Goal: Task Accomplishment & Management: Use online tool/utility

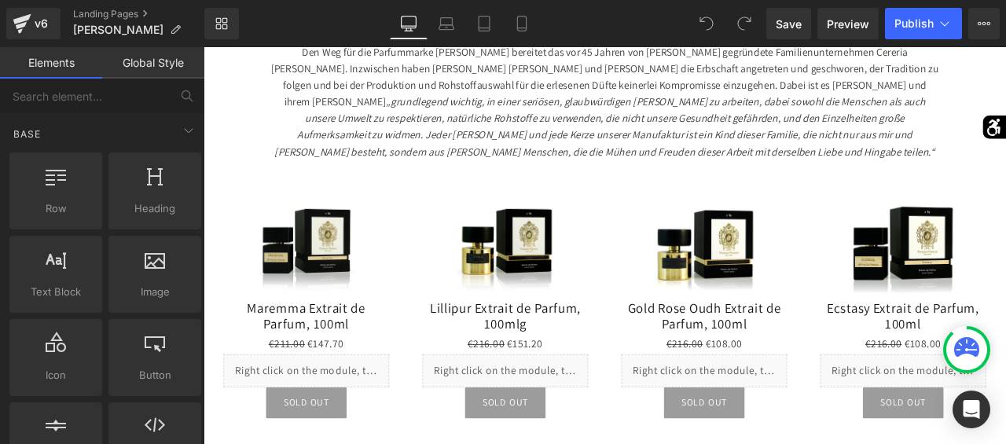
scroll to position [454, 0]
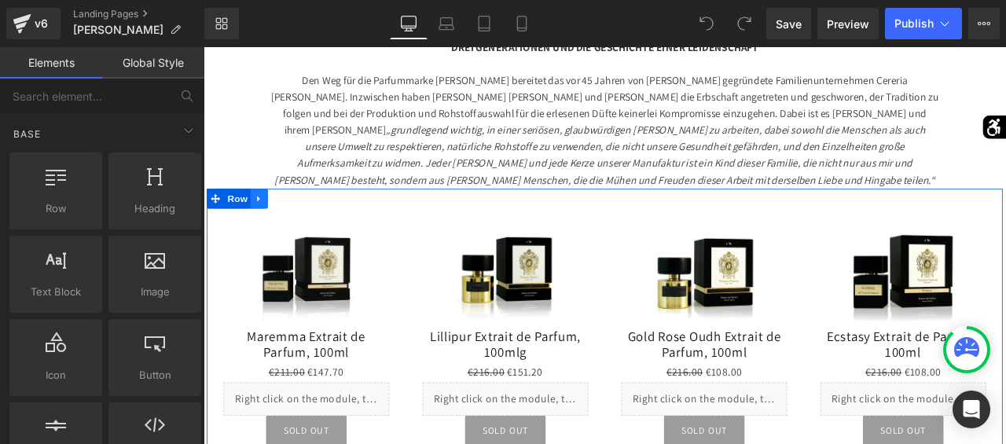
click at [271, 228] on icon at bounding box center [269, 227] width 11 height 12
click at [311, 230] on icon at bounding box center [310, 227] width 11 height 11
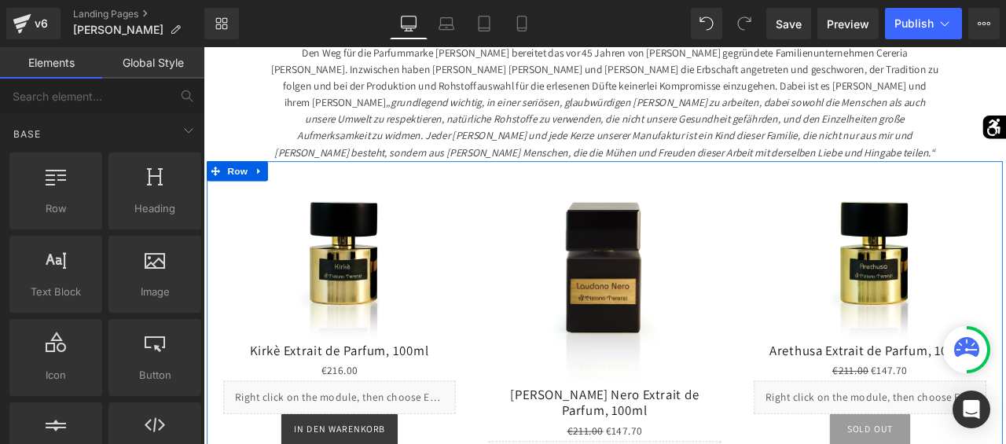
scroll to position [476, 0]
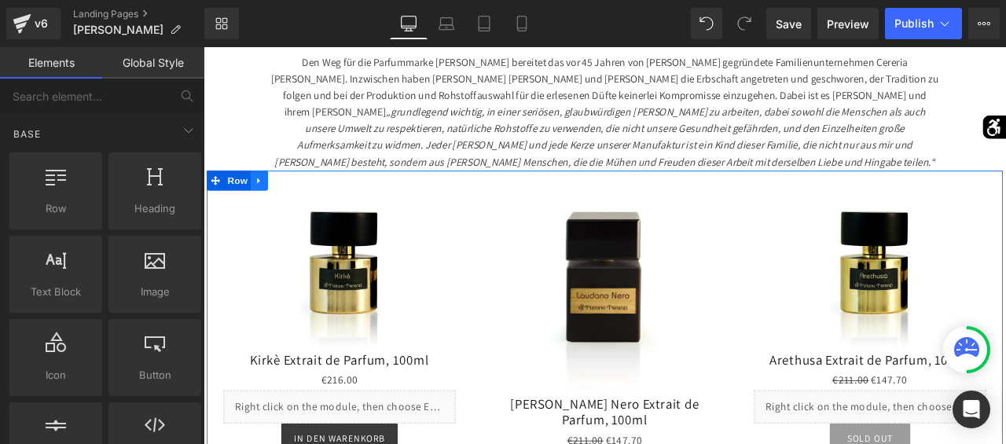
click at [271, 208] on icon at bounding box center [269, 206] width 11 height 12
click at [313, 212] on link at bounding box center [310, 206] width 20 height 24
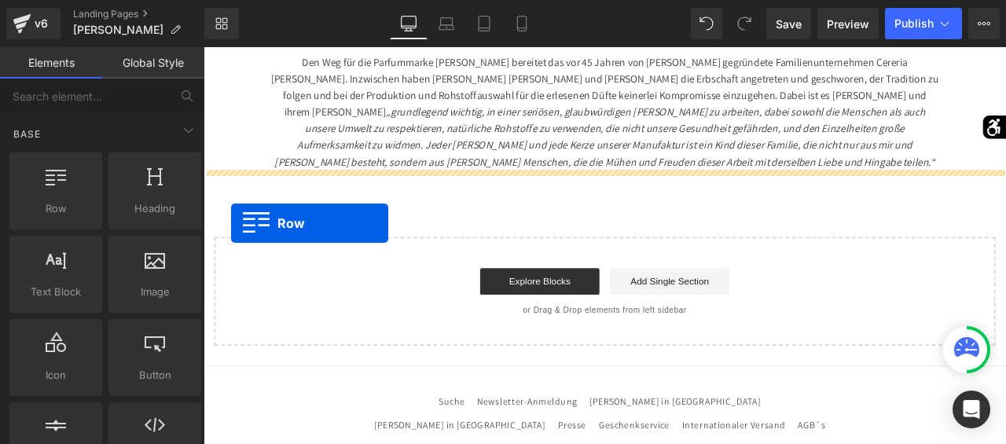
drag, startPoint x: 278, startPoint y: 240, endPoint x: 237, endPoint y: 256, distance: 43.8
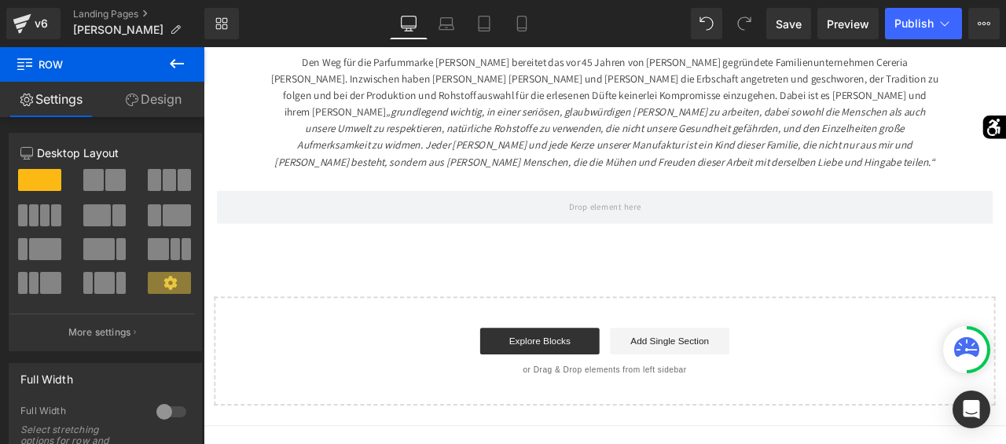
click at [171, 61] on icon at bounding box center [176, 63] width 19 height 19
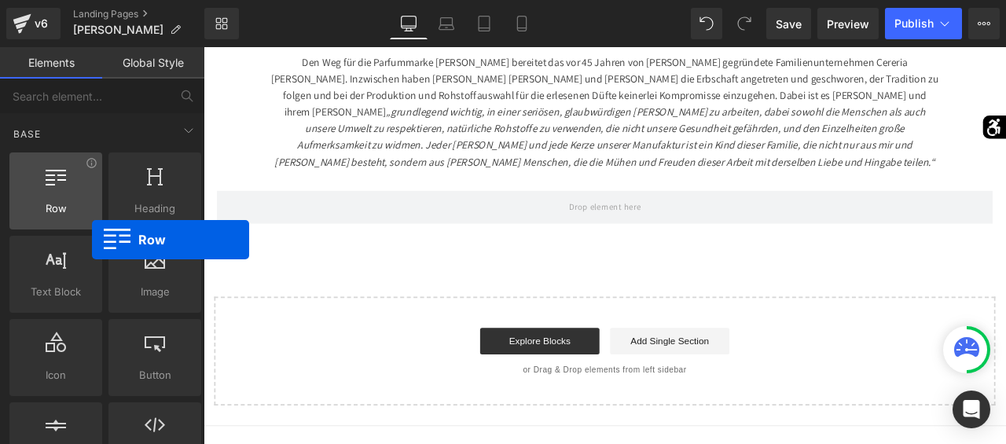
drag, startPoint x: 67, startPoint y: 175, endPoint x: 86, endPoint y: 166, distance: 21.5
click at [86, 166] on div at bounding box center [55, 182] width 83 height 35
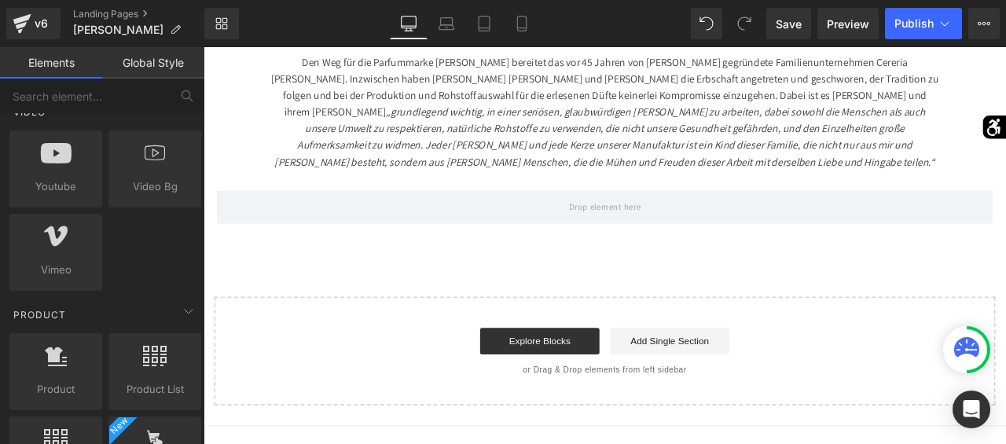
scroll to position [1081, 0]
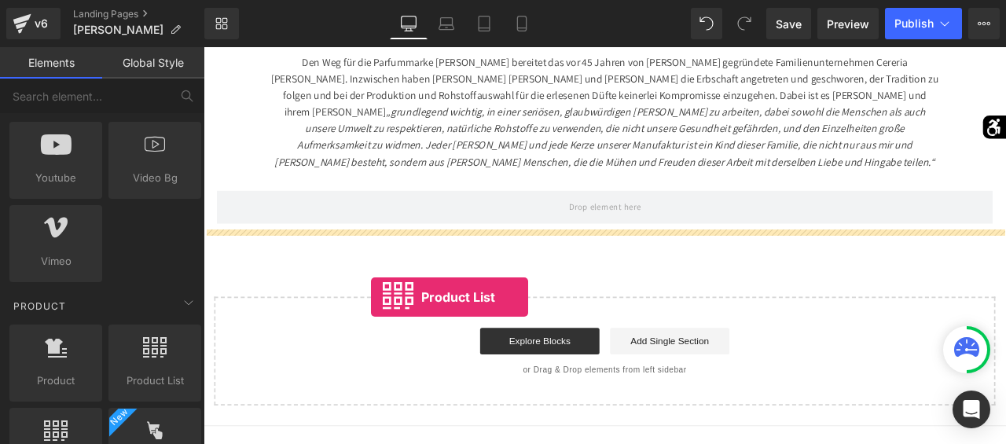
drag, startPoint x: 359, startPoint y: 383, endPoint x: 403, endPoint y: 342, distance: 60.1
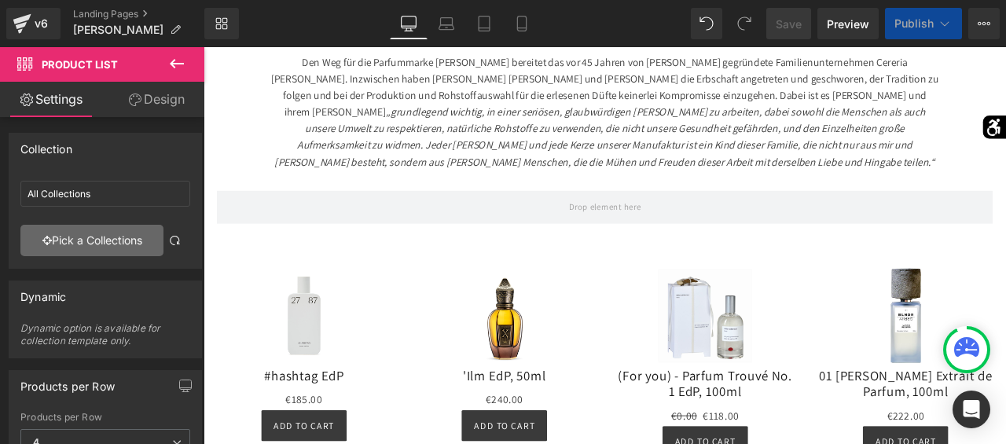
click at [110, 237] on link "Pick a Collections" at bounding box center [91, 240] width 143 height 31
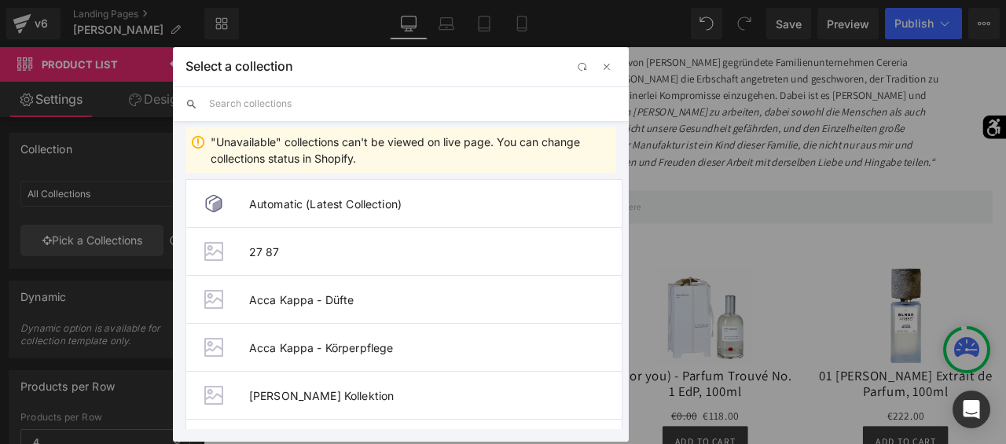
click at [289, 105] on input "text" at bounding box center [412, 103] width 407 height 35
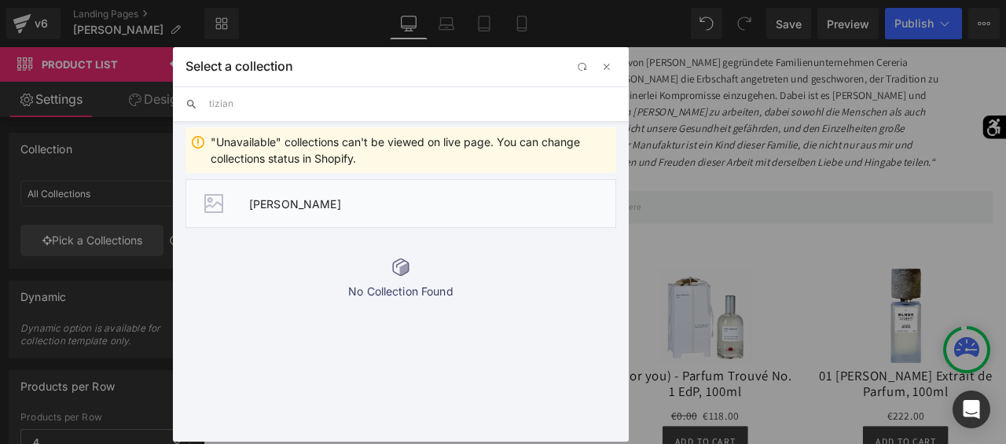
type input "tizian"
click at [351, 213] on li "Tiziana Terenzi" at bounding box center [401, 203] width 431 height 49
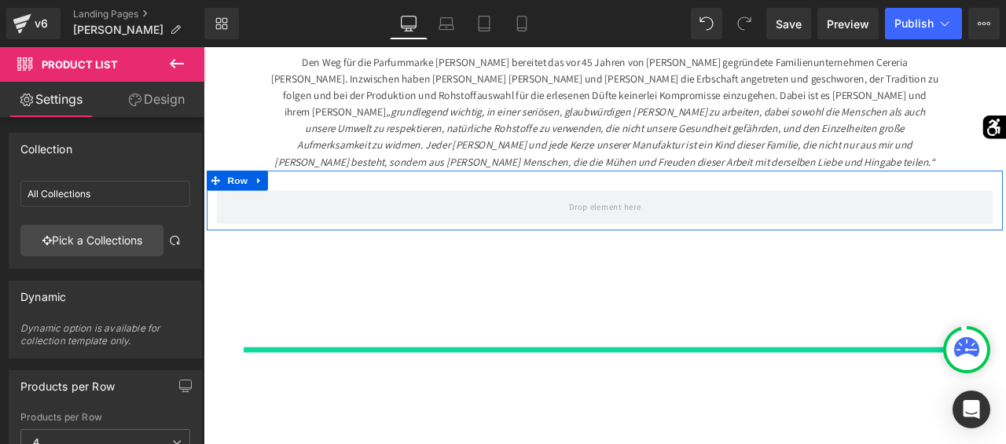
type input "Tiziana Terenzi"
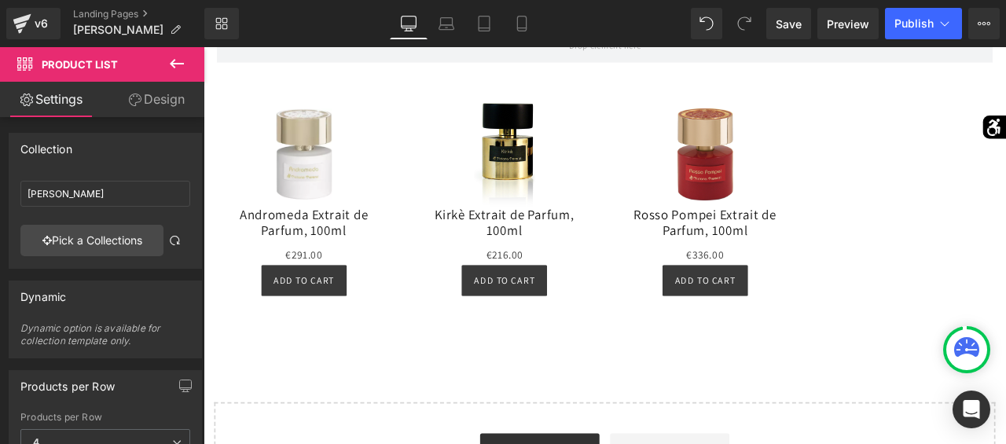
scroll to position [666, 0]
click at [180, 67] on icon at bounding box center [176, 63] width 19 height 19
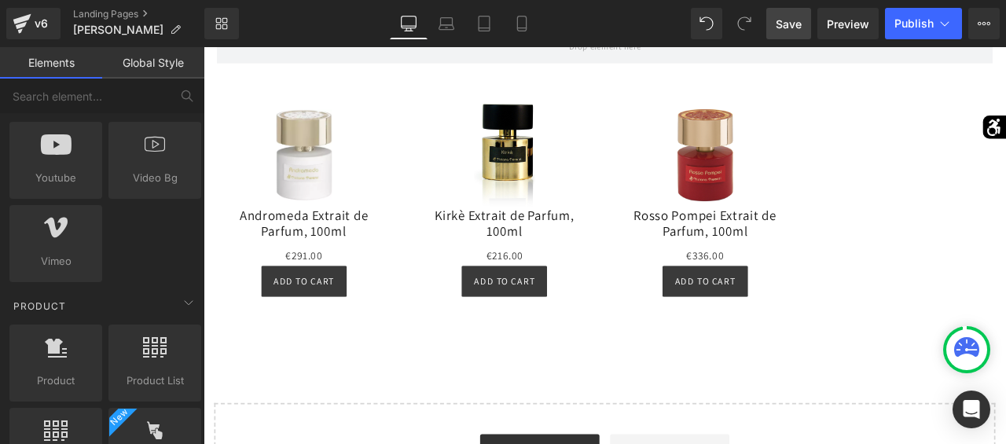
click at [798, 20] on span "Save" at bounding box center [789, 24] width 26 height 17
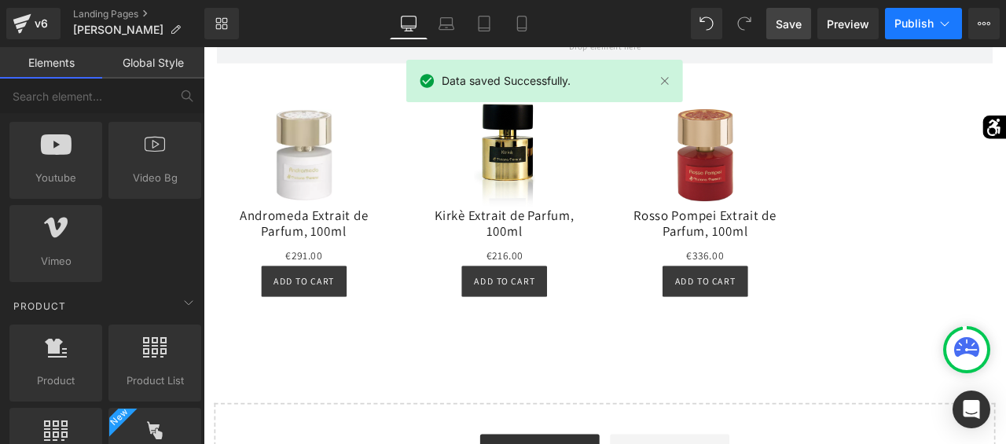
click at [929, 28] on span "Publish" at bounding box center [914, 23] width 39 height 13
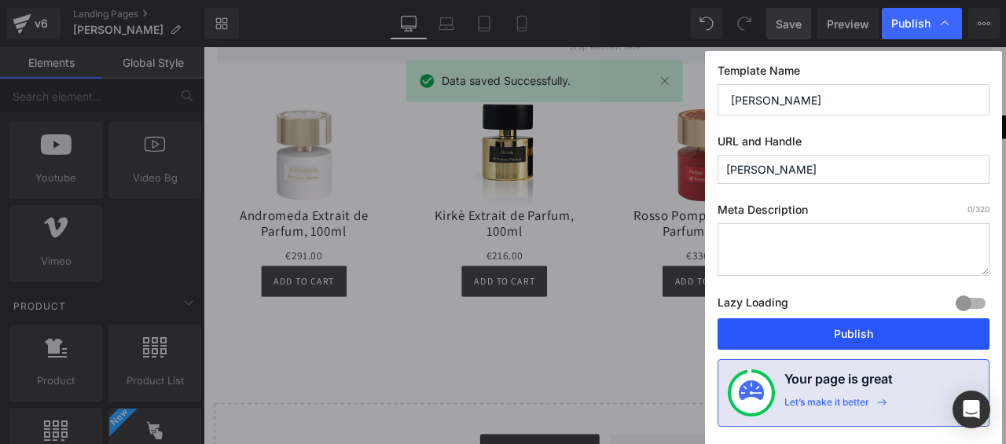
click at [852, 322] on button "Publish" at bounding box center [854, 333] width 272 height 31
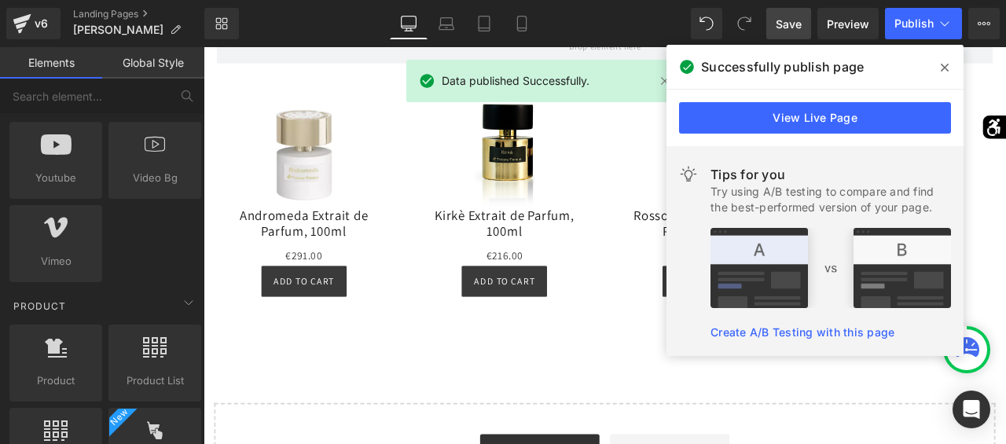
click at [946, 65] on icon at bounding box center [945, 67] width 8 height 13
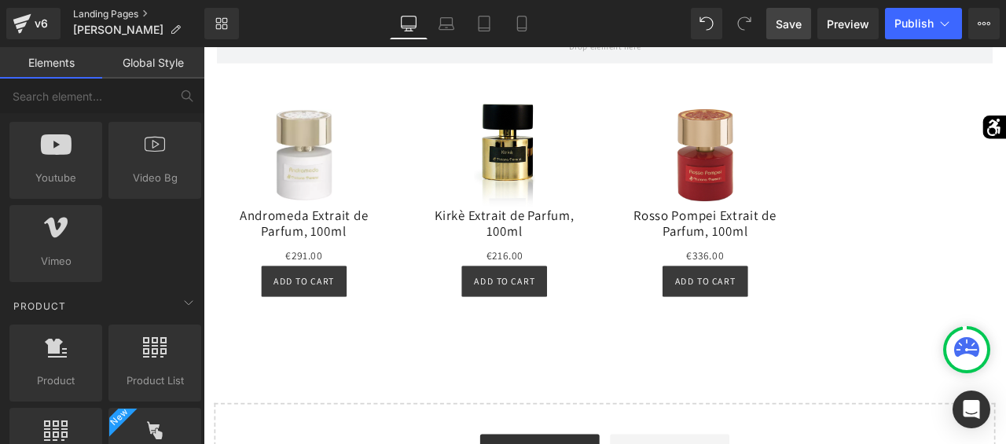
click at [106, 12] on link "Landing Pages" at bounding box center [138, 14] width 131 height 13
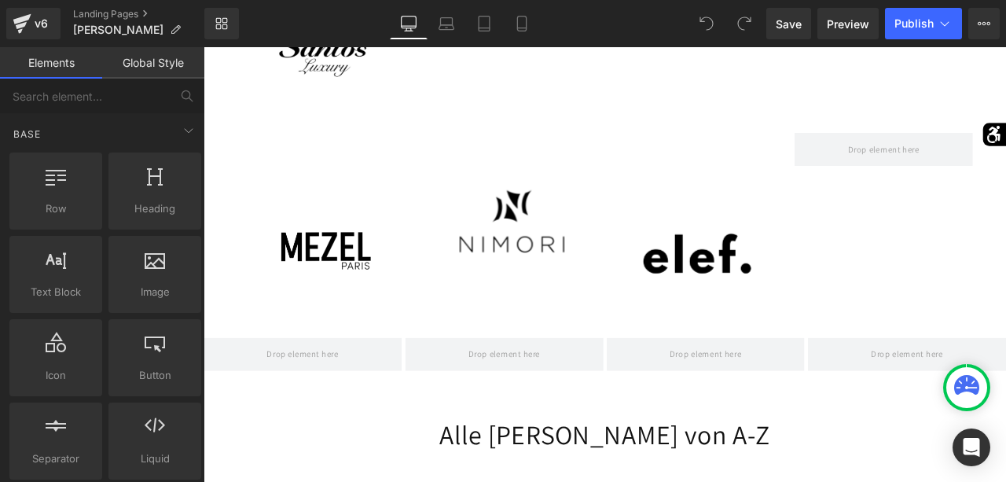
scroll to position [3877, 0]
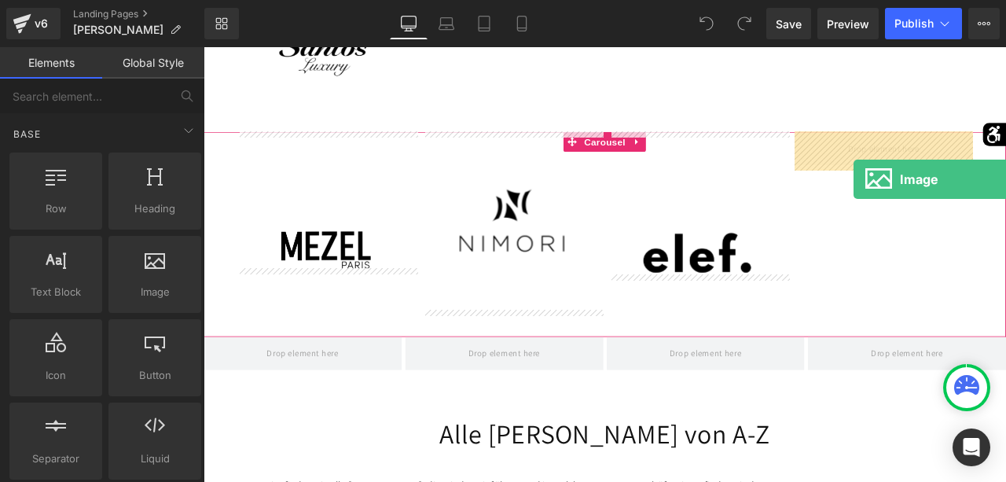
drag, startPoint x: 370, startPoint y: 312, endPoint x: 973, endPoint y: 204, distance: 613.5
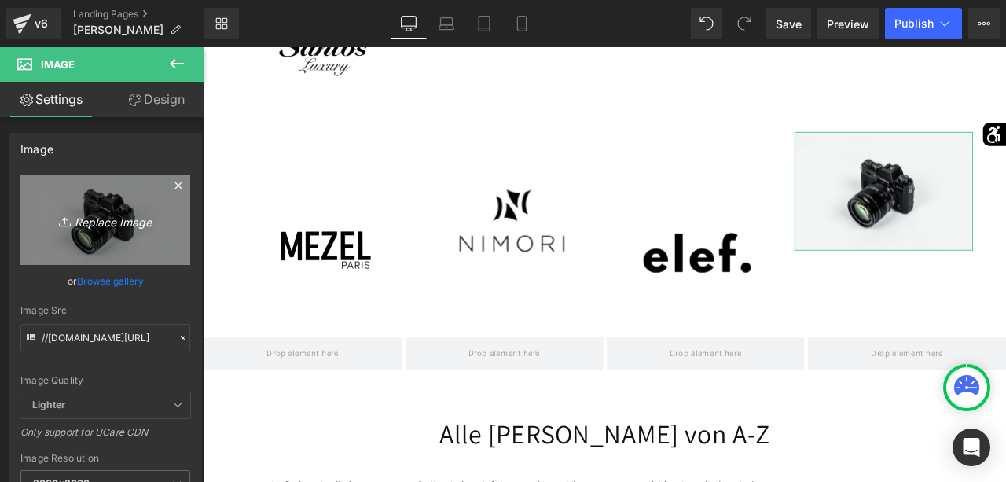
scroll to position [3878, 0]
click at [169, 238] on link "Replace Image" at bounding box center [105, 220] width 170 height 90
type input "C:\fakepath\logo grande bianco.jpg"
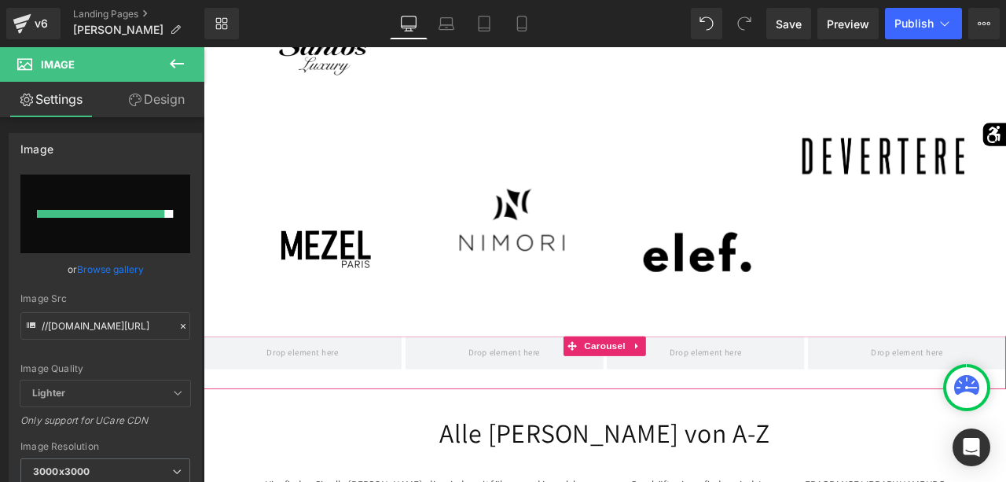
type input "https://ucarecdn.com/6cb3f384-b215-4231-ad35-37f09e7d1643/-/format/auto/-/previ…"
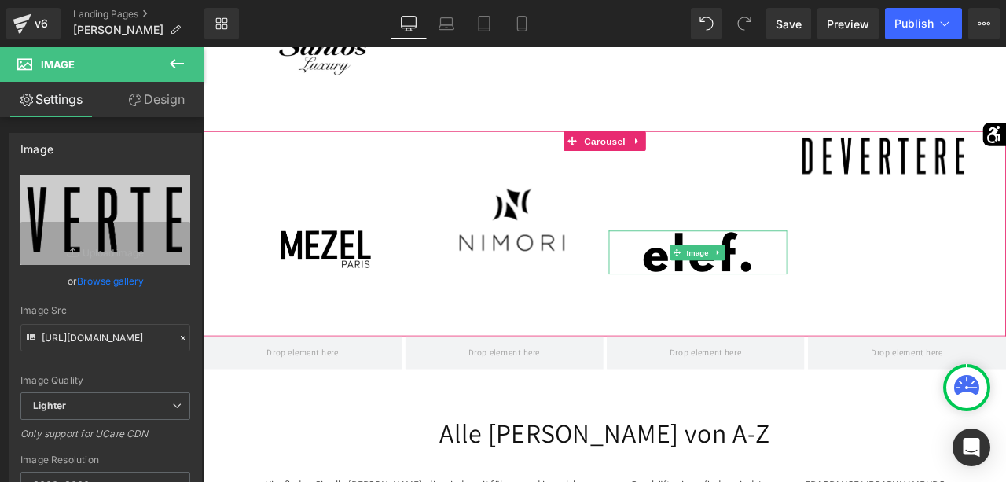
click at [755, 307] on img at bounding box center [790, 290] width 212 height 51
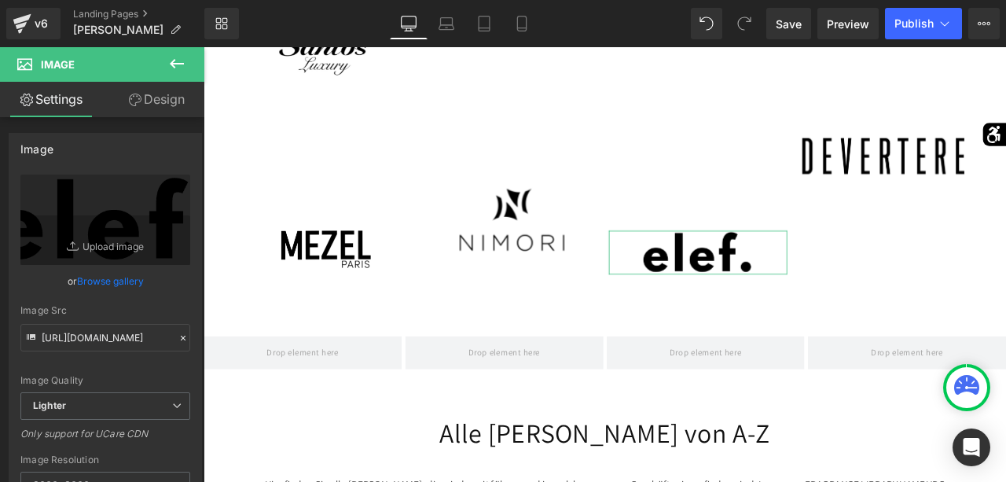
click at [156, 98] on link "Design" at bounding box center [156, 99] width 102 height 35
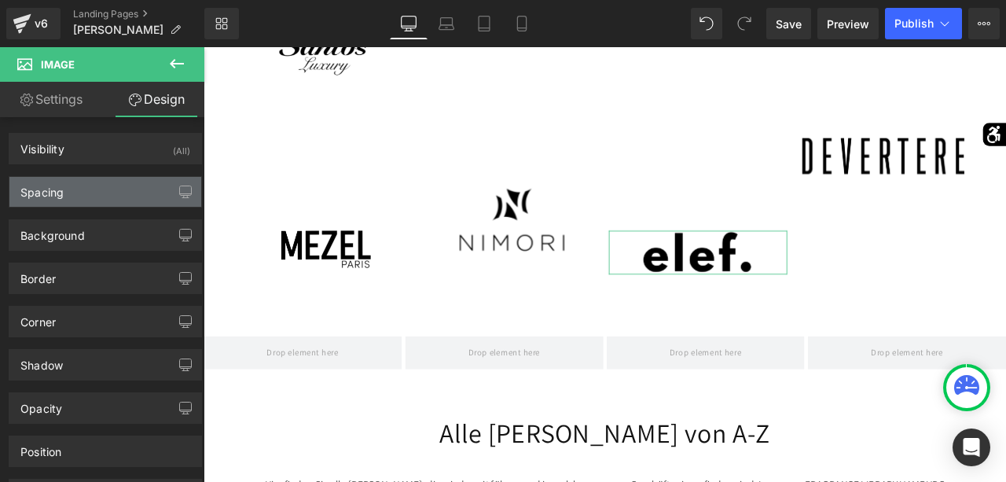
click at [114, 180] on div "Spacing" at bounding box center [105, 192] width 192 height 30
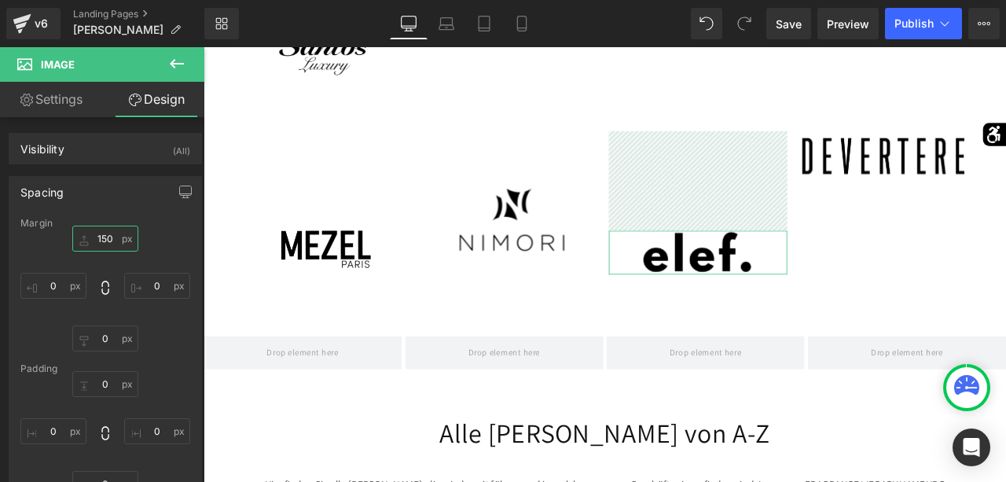
click at [109, 234] on input "150" at bounding box center [105, 239] width 66 height 26
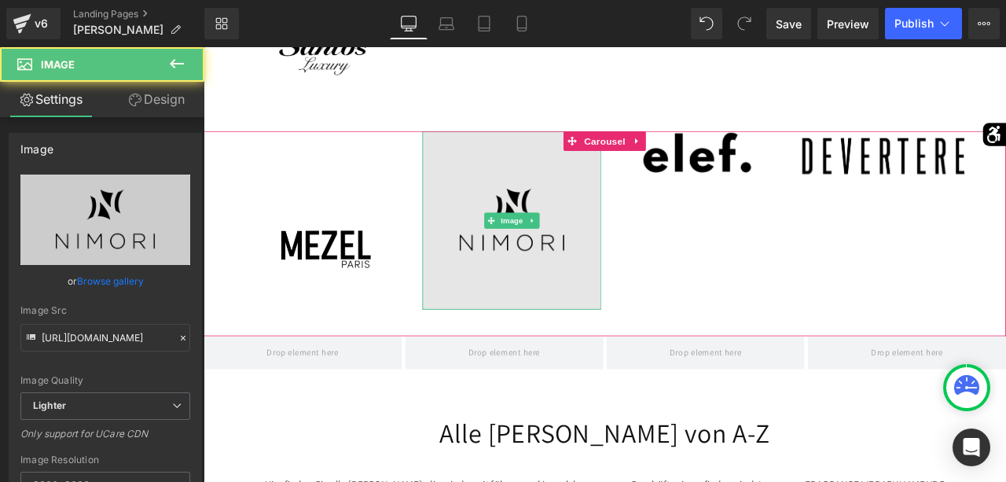
click at [565, 219] on img at bounding box center [569, 253] width 212 height 212
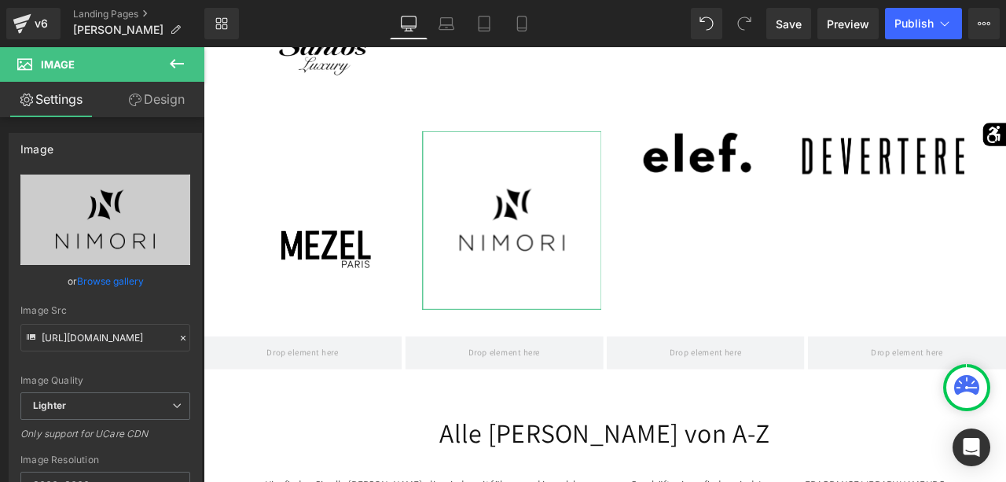
click at [161, 105] on link "Design" at bounding box center [156, 99] width 102 height 35
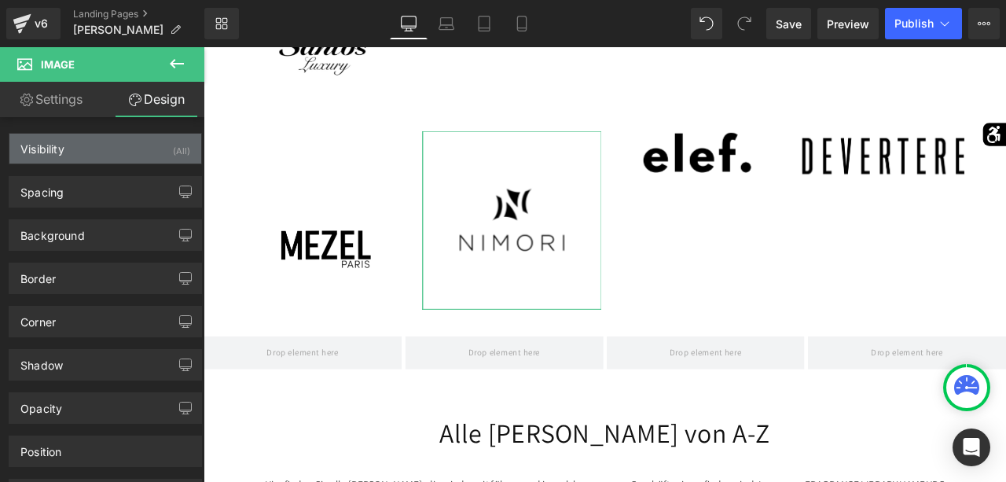
click at [127, 152] on div "Visibility (All)" at bounding box center [105, 149] width 192 height 30
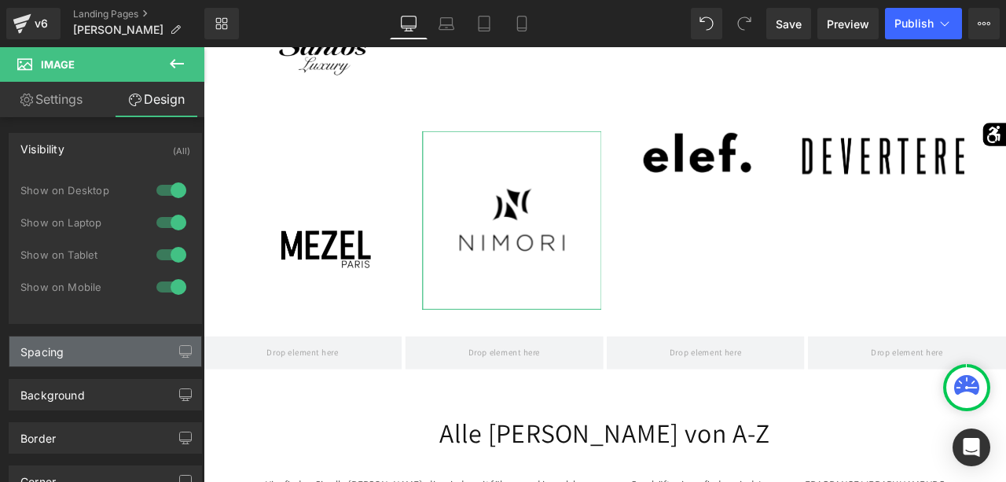
click at [97, 350] on div "Spacing" at bounding box center [105, 352] width 192 height 30
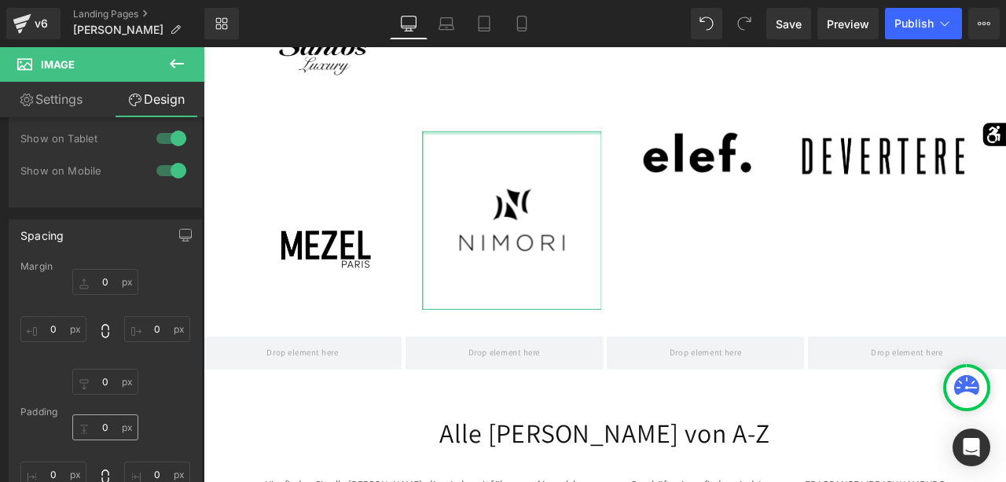
scroll to position [186, 0]
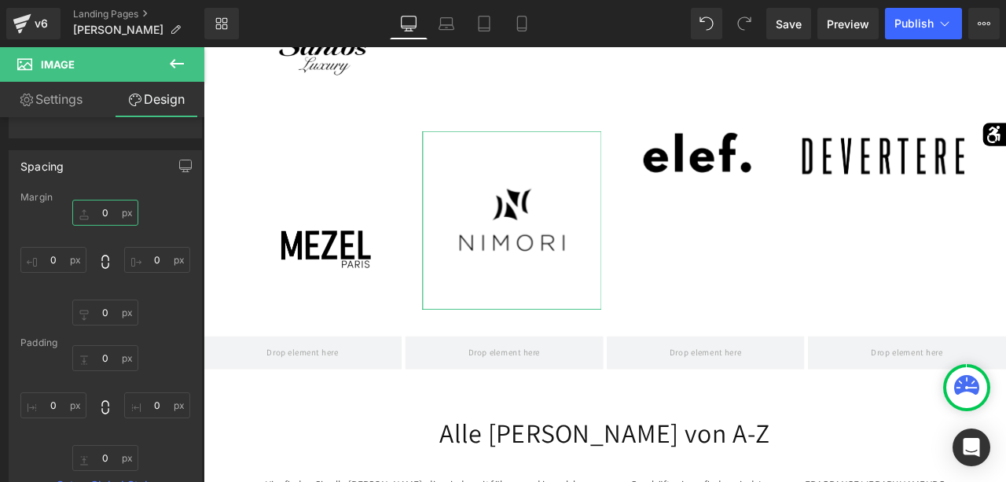
click at [98, 217] on input "0" at bounding box center [105, 213] width 66 height 26
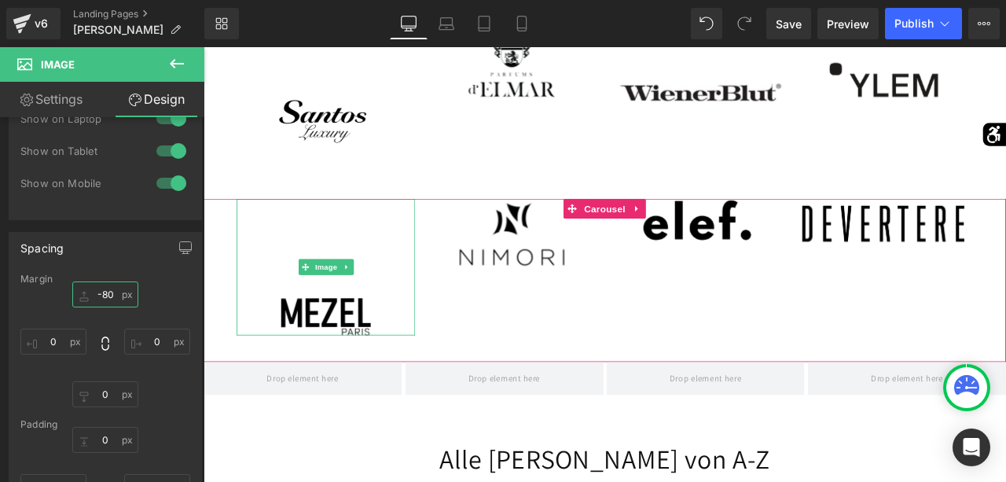
scroll to position [3796, 0]
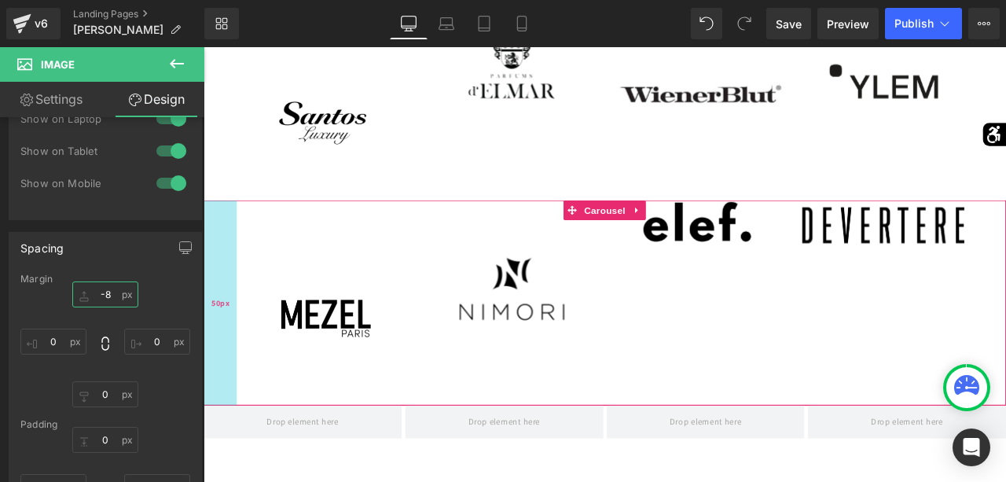
type input "-80"
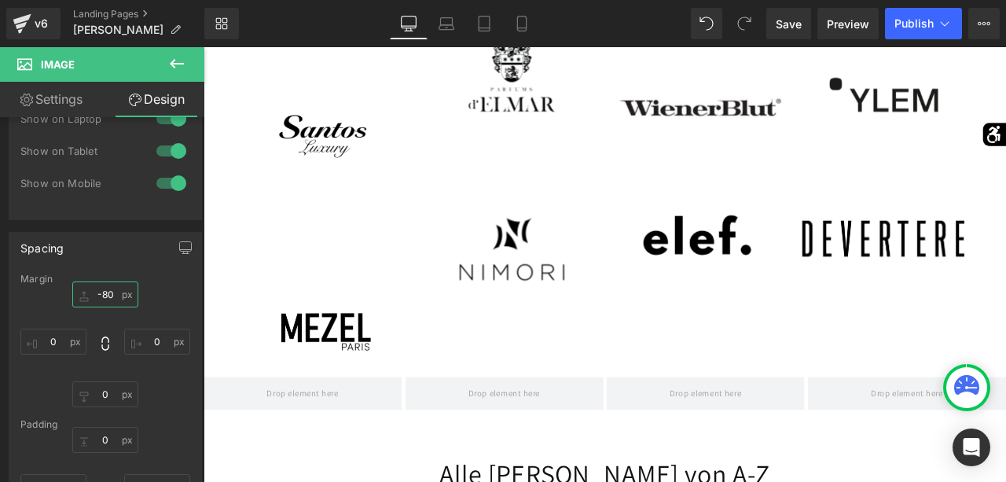
scroll to position [3782, 0]
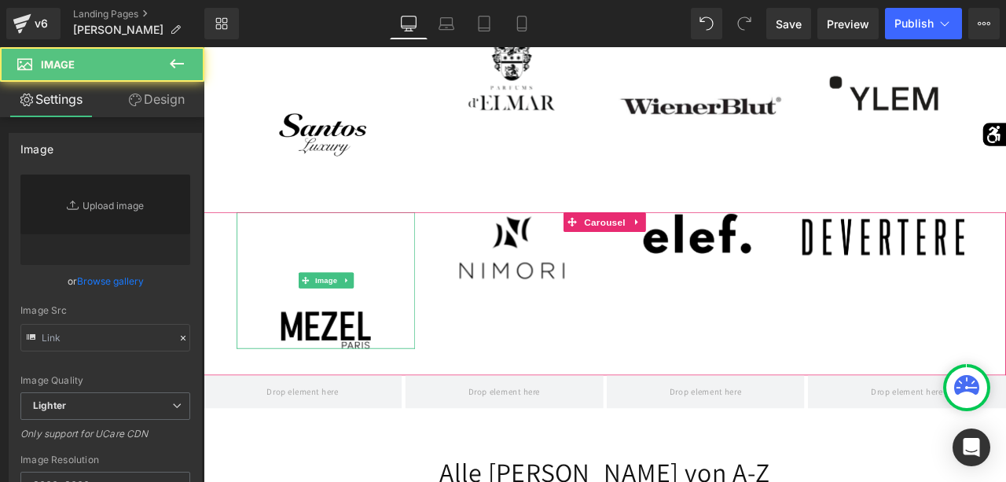
type input "https://ucarecdn.com/7d756da2-104a-4b99-a982-8952967550b2/-/format/auto/-/previ…"
click at [343, 366] on img at bounding box center [349, 324] width 106 height 162
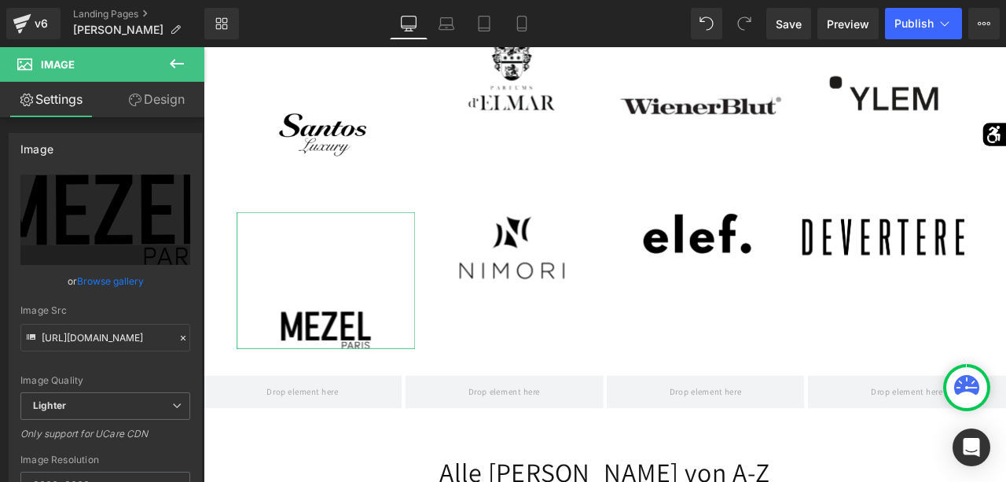
click at [161, 96] on link "Design" at bounding box center [156, 99] width 102 height 35
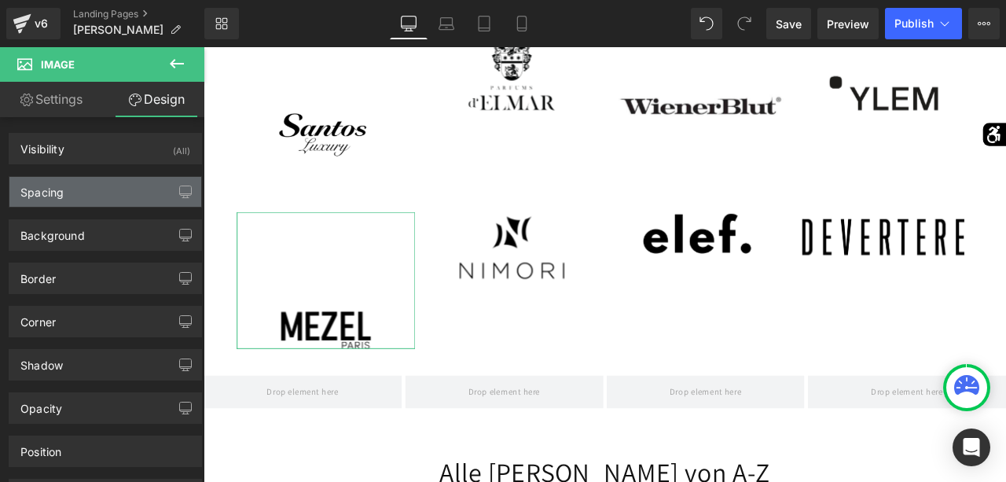
click at [113, 191] on div "Spacing" at bounding box center [105, 192] width 192 height 30
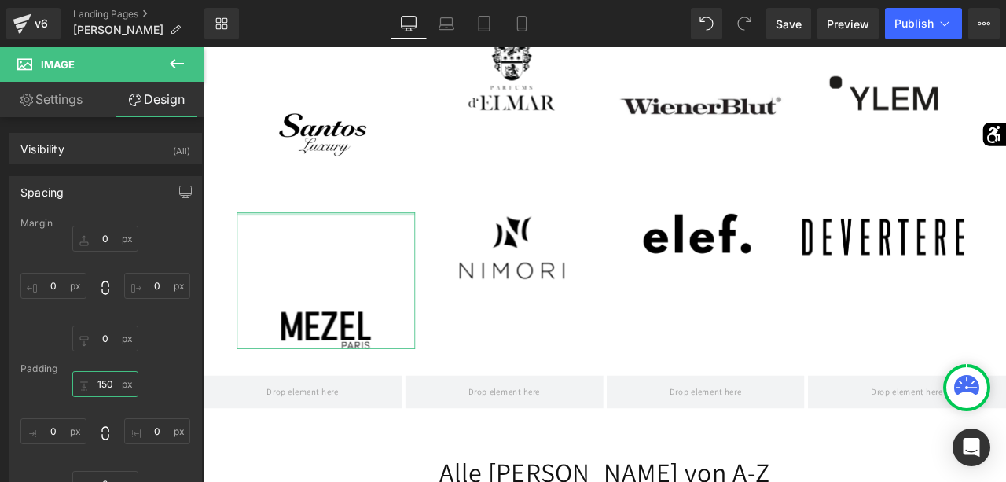
click at [116, 391] on input "150" at bounding box center [105, 384] width 66 height 26
click at [114, 386] on input "150" at bounding box center [105, 384] width 66 height 26
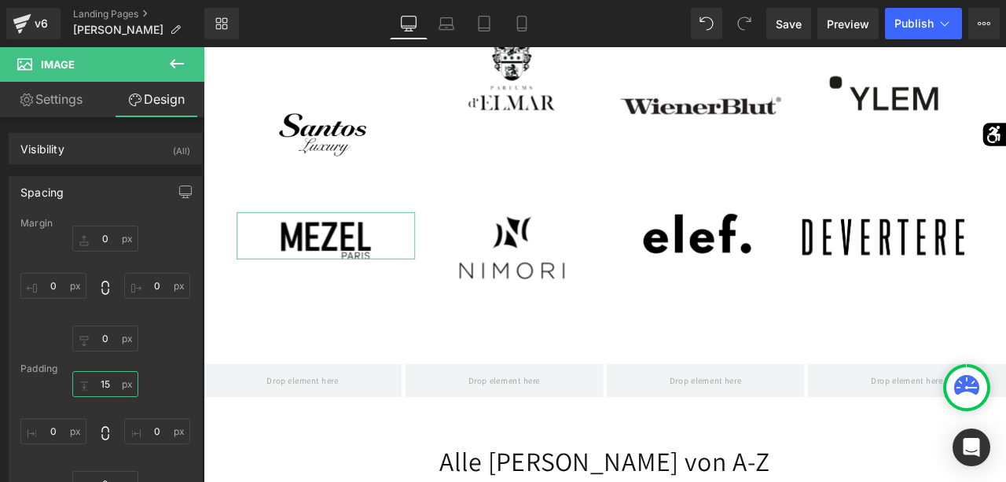
type input "1"
type input "50"
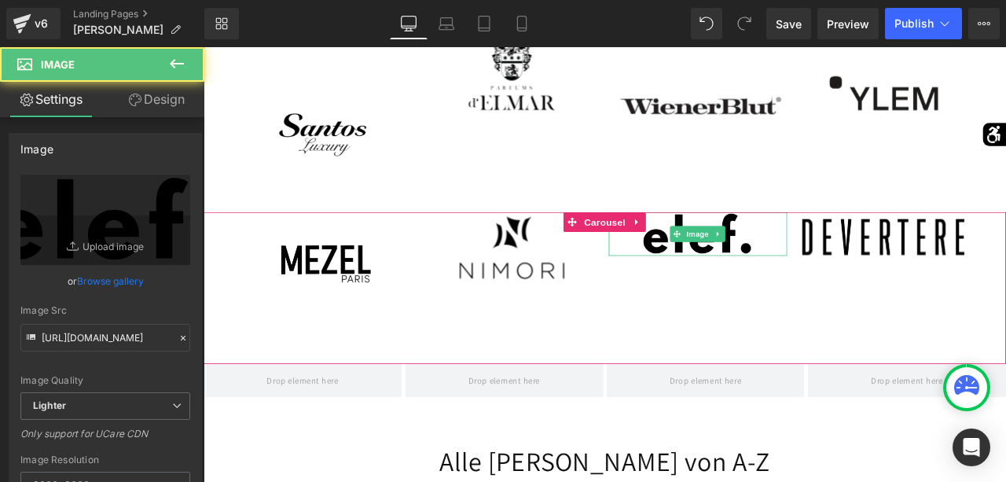
click at [763, 288] on img at bounding box center [790, 268] width 212 height 51
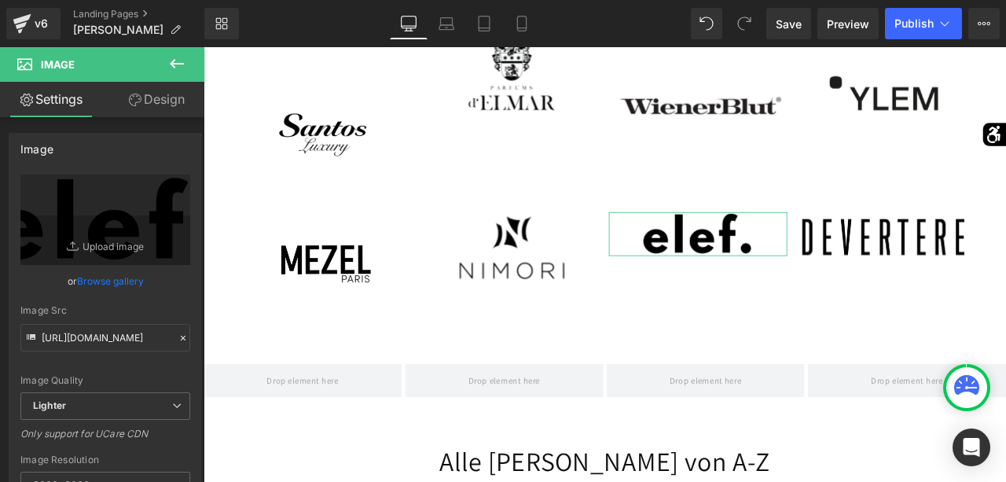
click at [150, 107] on link "Design" at bounding box center [156, 99] width 102 height 35
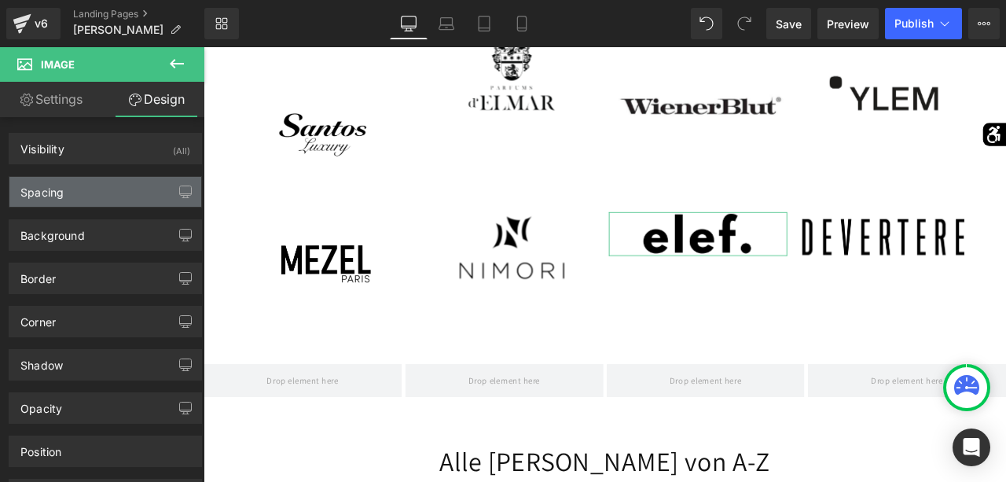
click at [120, 178] on div "Spacing" at bounding box center [105, 192] width 192 height 30
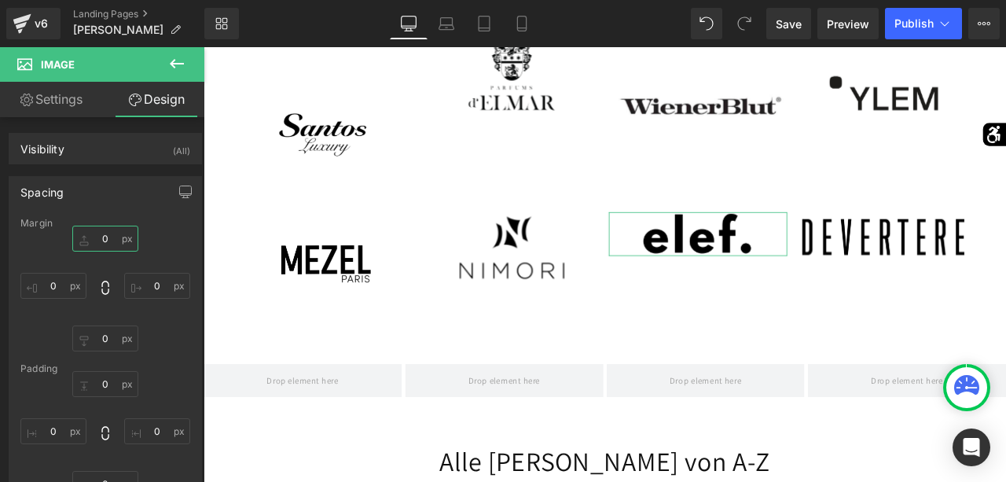
click at [100, 234] on input "0" at bounding box center [105, 239] width 66 height 26
type input "40"
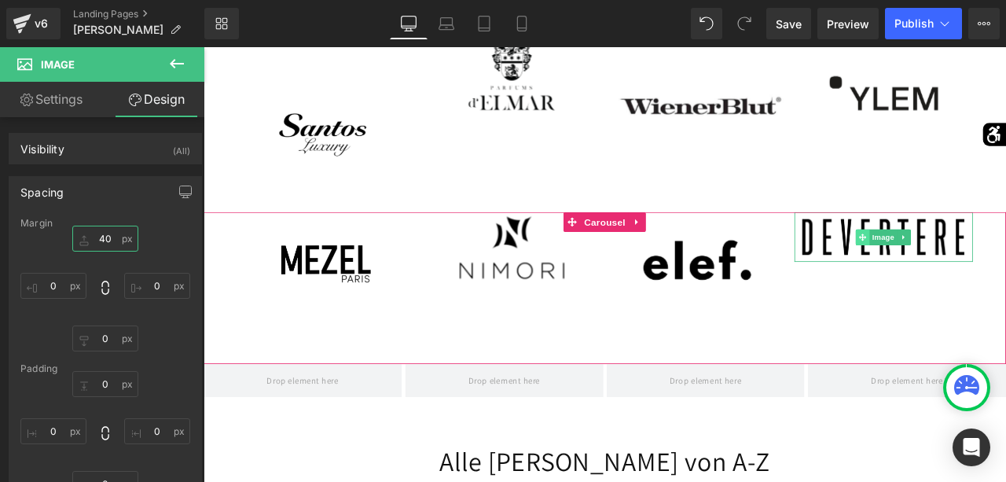
click at [982, 273] on icon at bounding box center [985, 272] width 9 height 9
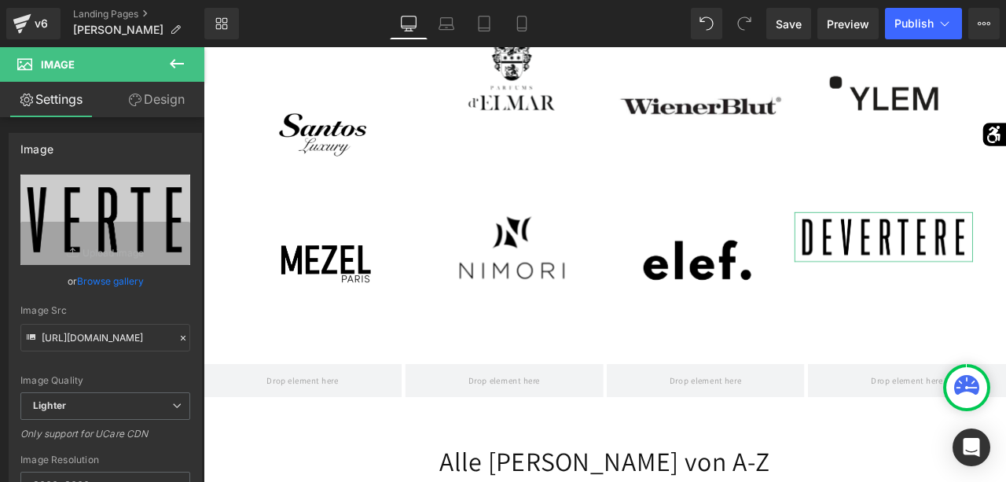
click at [173, 94] on link "Design" at bounding box center [156, 99] width 102 height 35
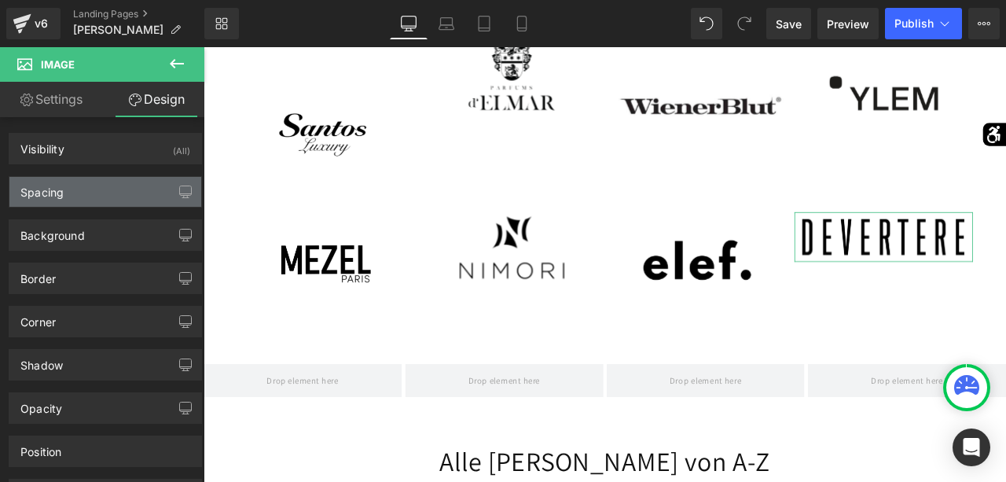
click at [106, 185] on div "Spacing" at bounding box center [105, 192] width 192 height 30
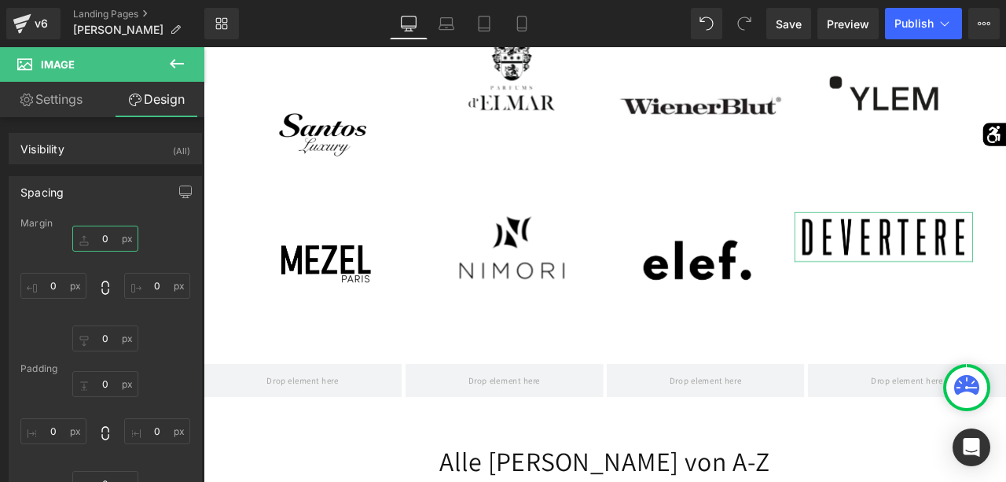
click at [101, 243] on input "0" at bounding box center [105, 239] width 66 height 26
type input "30"
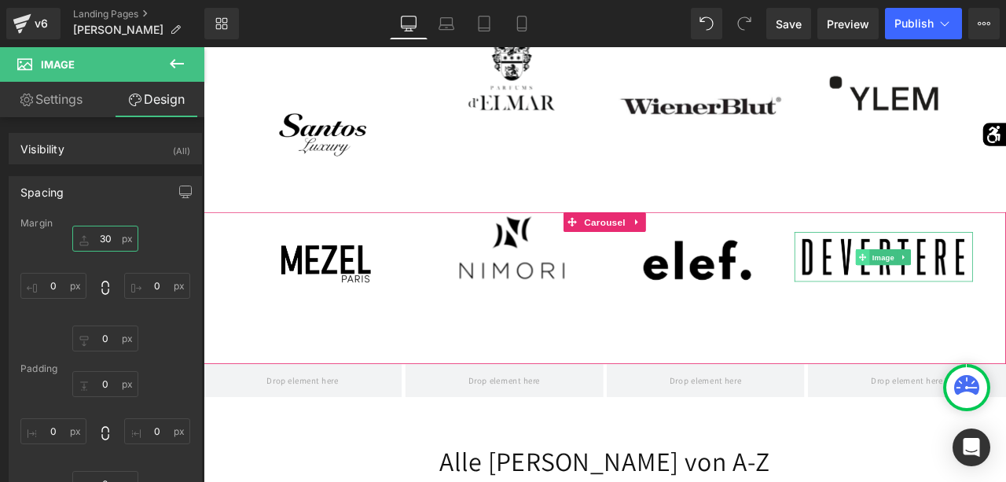
click at [982, 288] on span at bounding box center [985, 296] width 17 height 19
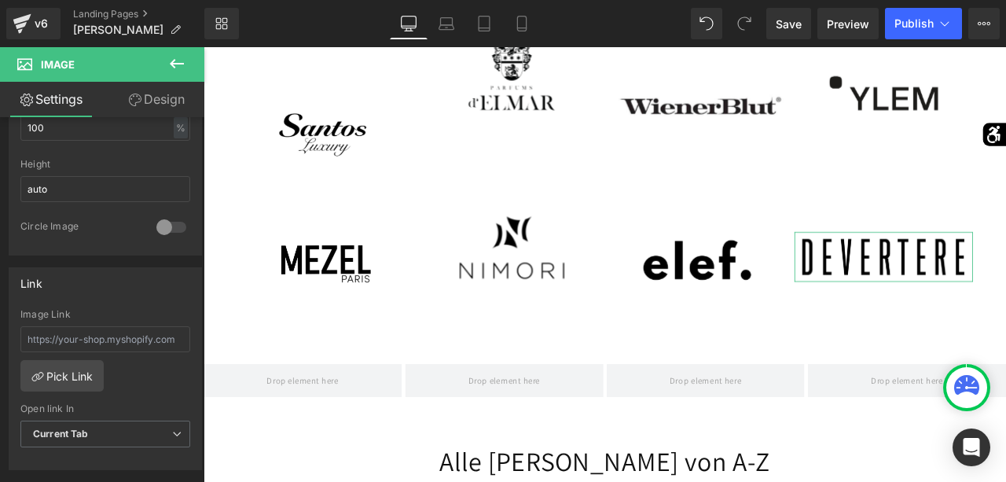
scroll to position [539, 0]
click at [95, 361] on link "Pick Link" at bounding box center [61, 376] width 83 height 31
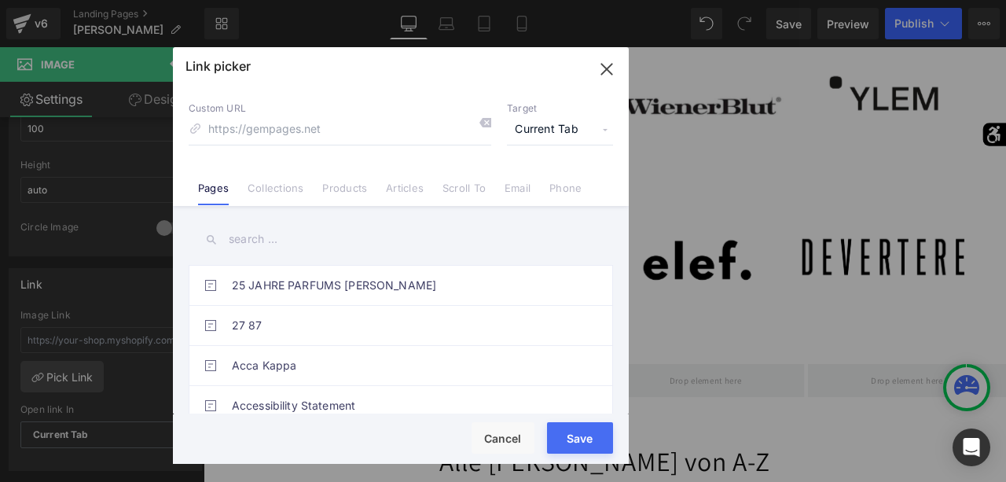
click at [238, 239] on input "text" at bounding box center [401, 239] width 425 height 35
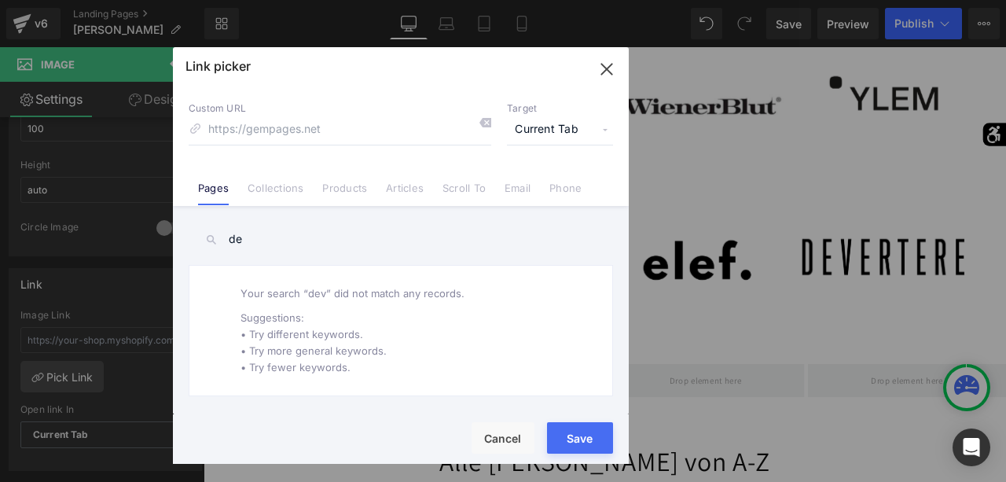
type input "d"
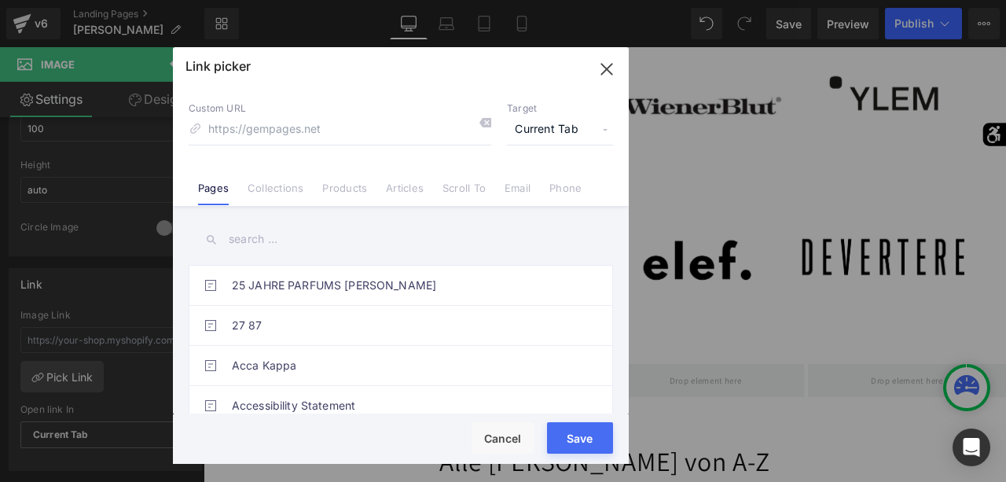
click at [611, 64] on icon "button" at bounding box center [606, 69] width 25 height 25
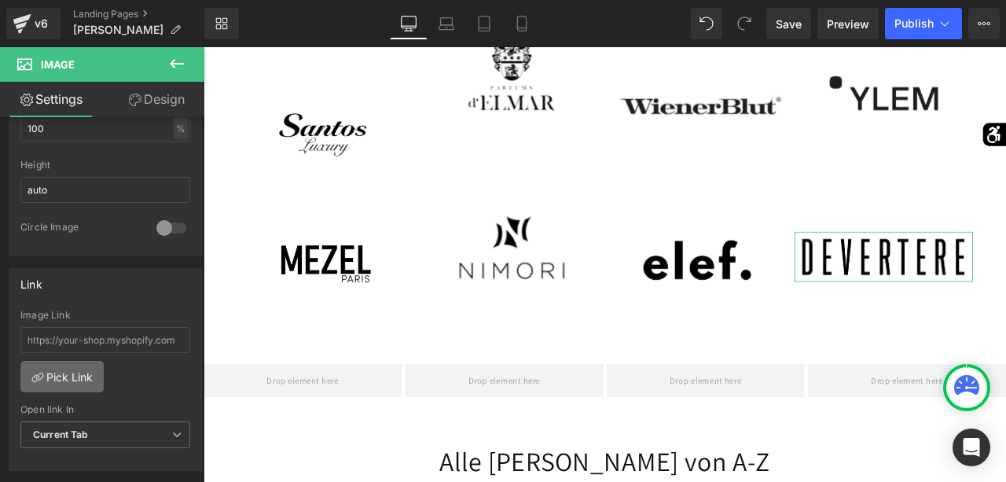
click at [85, 371] on link "Pick Link" at bounding box center [61, 376] width 83 height 31
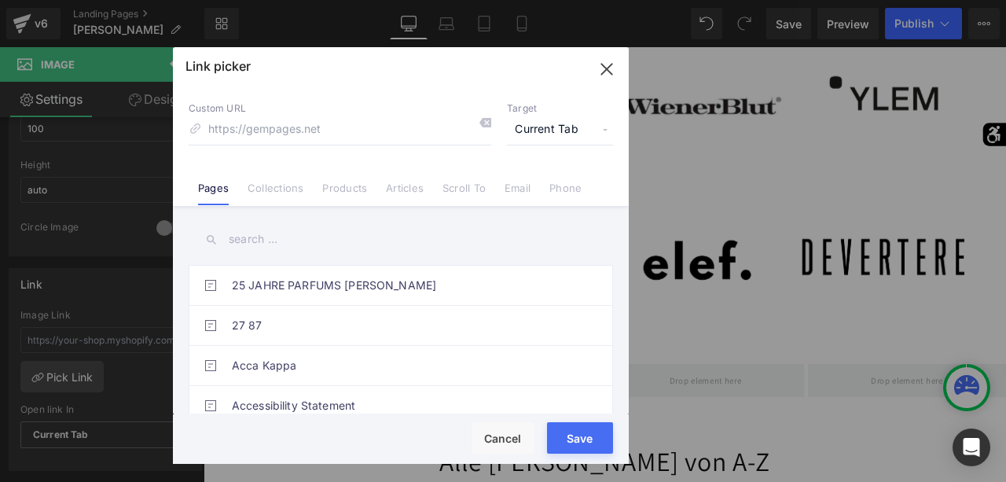
click at [284, 238] on input "text" at bounding box center [401, 239] width 425 height 35
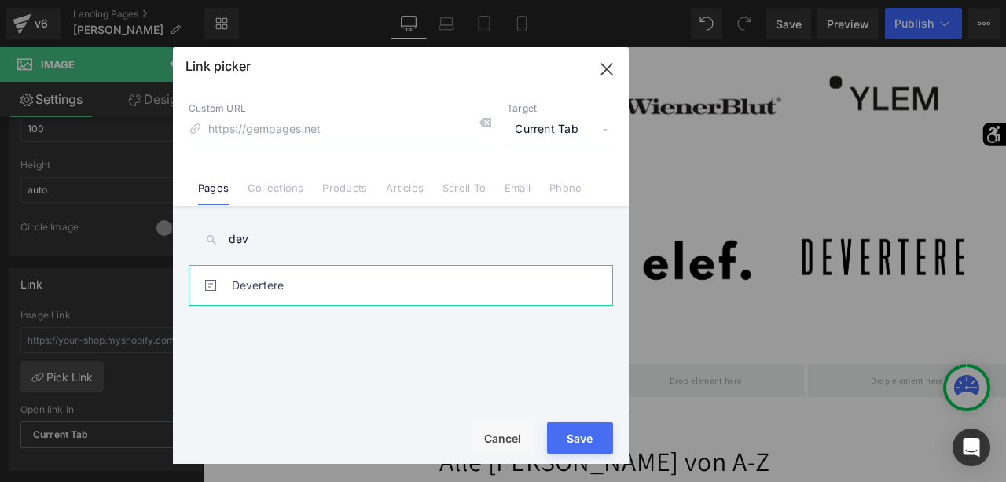
type input "dev"
click at [256, 299] on link "Devertere" at bounding box center [405, 285] width 346 height 39
type input "/pages/devertere"
click at [581, 432] on button "Save" at bounding box center [580, 437] width 66 height 31
type input "/pages/devertere"
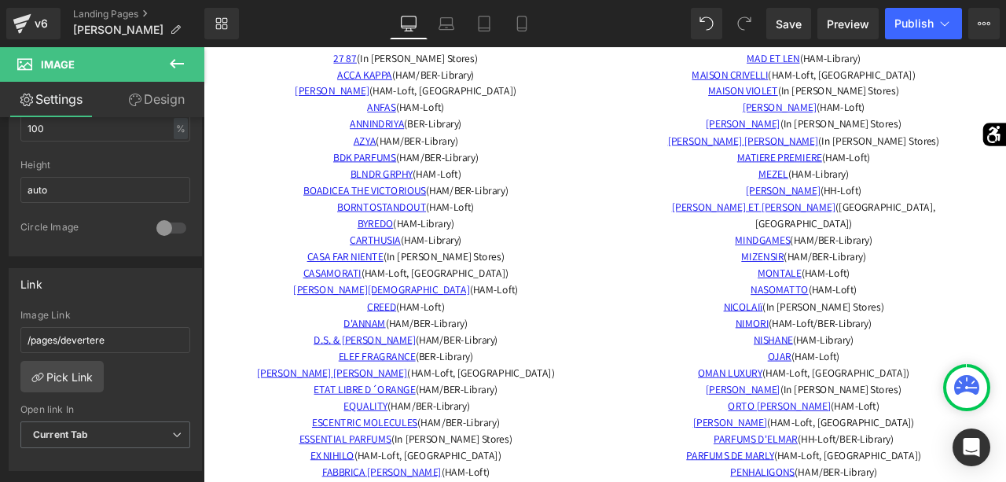
scroll to position [4435, 0]
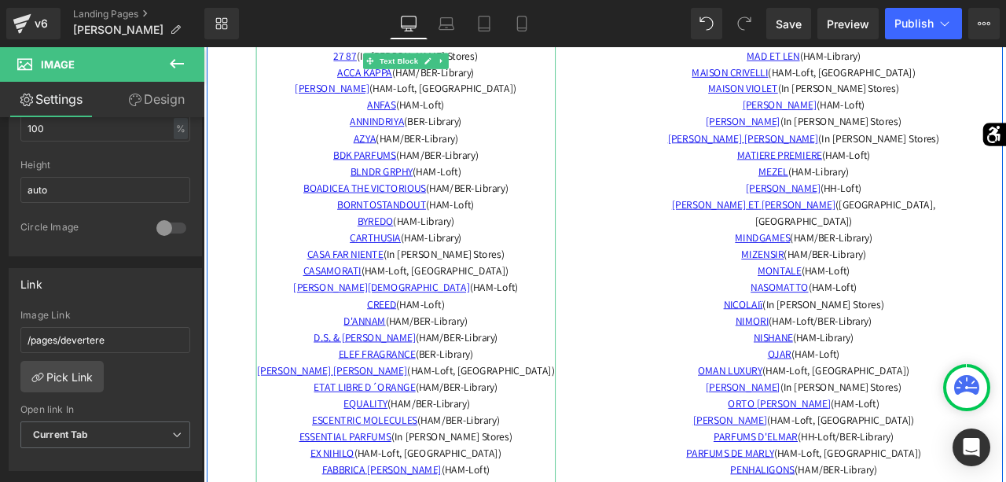
click at [537, 371] on p "D'ANNAM (HAM/BER-Library) D.S. & DURGA (HAM/BER-Library)" at bounding box center [443, 381] width 355 height 39
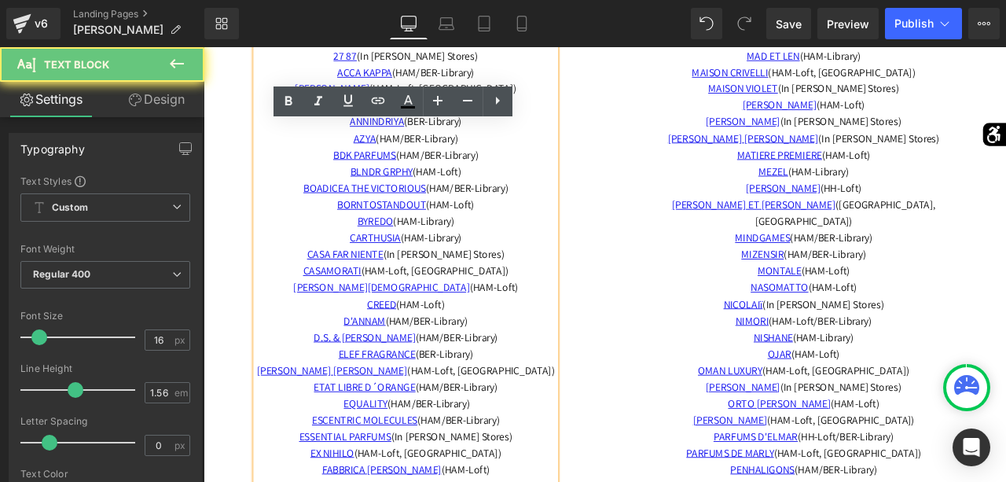
click at [537, 371] on p "D'ANNAM (HAM/BER-Library) D.S. & DURGA (HAM/BER-Library)" at bounding box center [443, 381] width 355 height 39
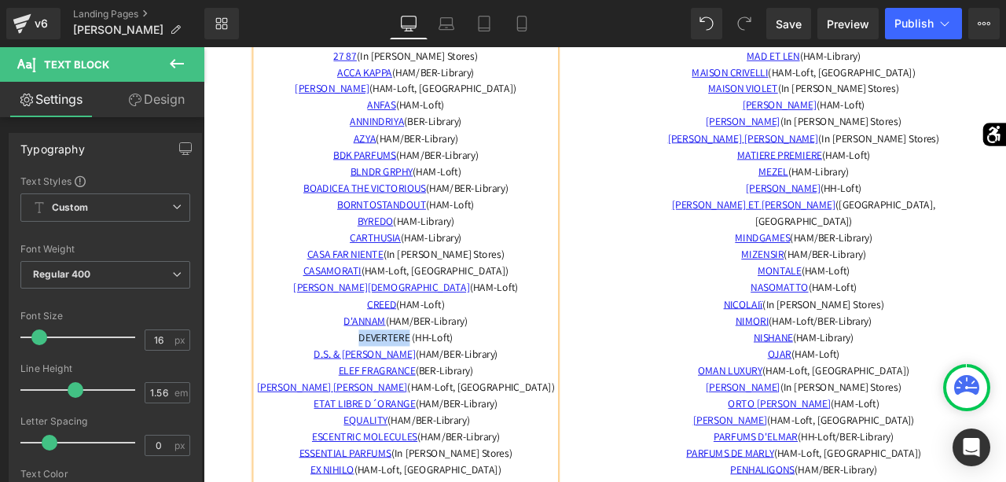
drag, startPoint x: 453, startPoint y: 392, endPoint x: 378, endPoint y: 392, distance: 74.7
click at [388, 392] on span "DEVERTERE (HH-Loft)" at bounding box center [444, 391] width 112 height 17
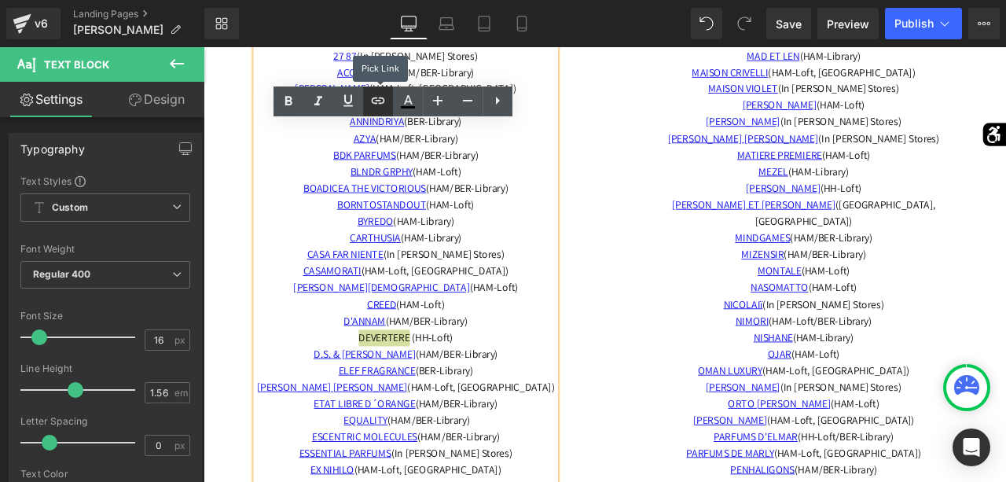
click at [381, 94] on icon at bounding box center [378, 100] width 19 height 19
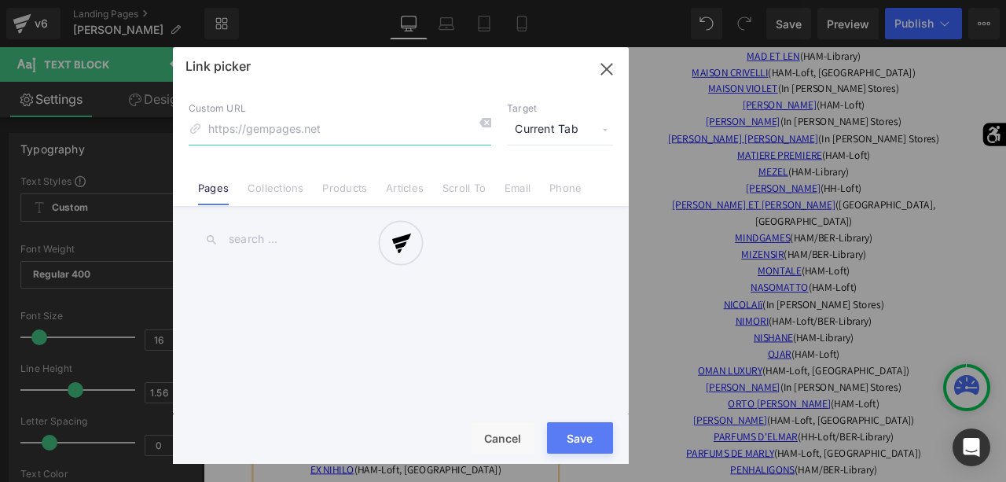
click at [574, 0] on div "Text Color Highlight Color #333333 Edit or remove link: Edit - Unlink - Cancel …" at bounding box center [503, 0] width 1006 height 0
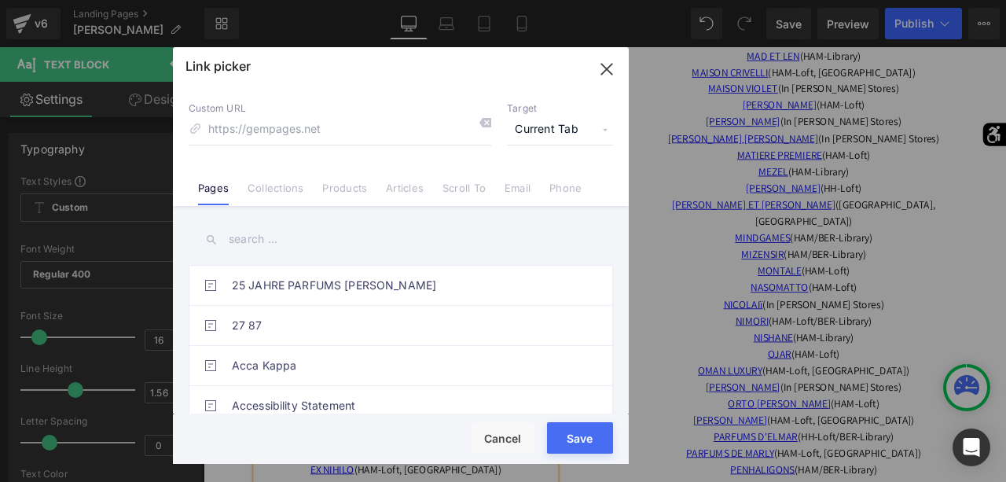
click at [402, 248] on input "text" at bounding box center [401, 239] width 425 height 35
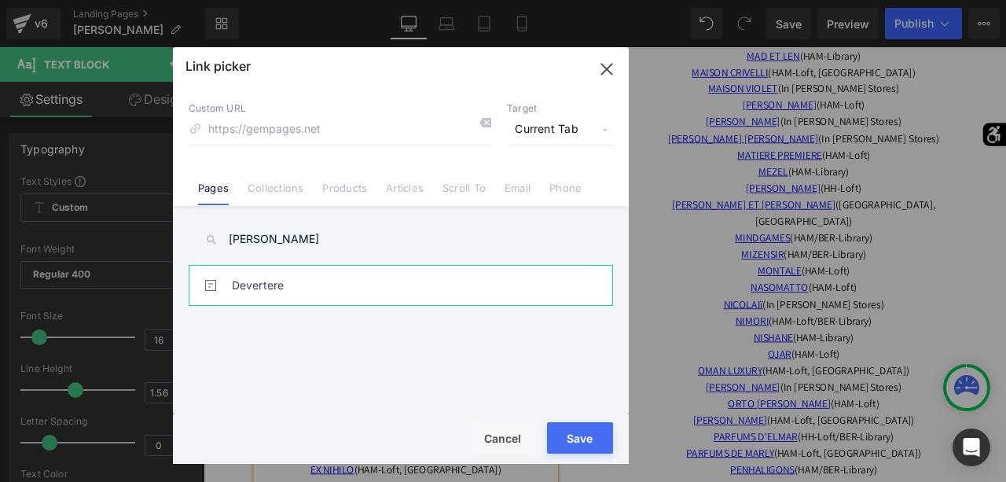
type input "dever"
click at [323, 277] on link "Devertere" at bounding box center [405, 285] width 346 height 39
type input "/pages/devertere"
click at [586, 438] on button "Save" at bounding box center [580, 437] width 66 height 31
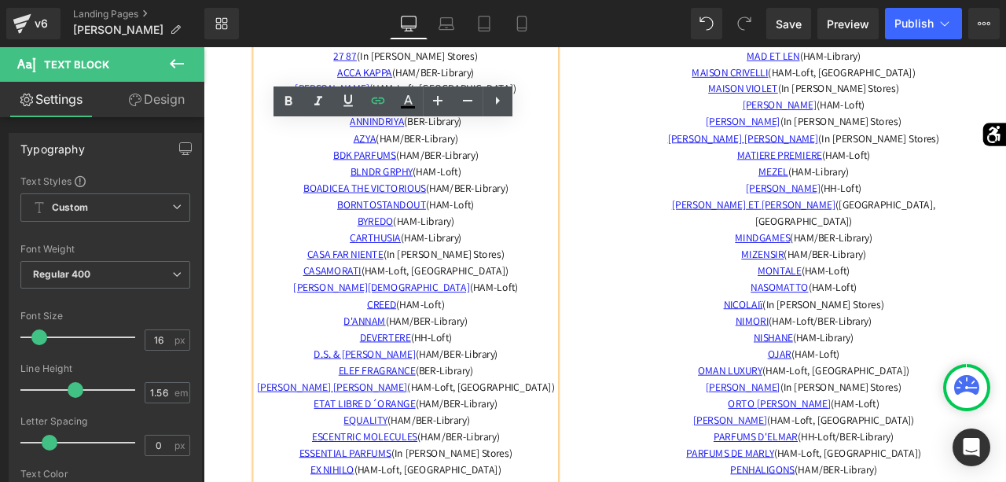
click at [587, 411] on p "D.S. & DURGA (HAM/BER-Library)" at bounding box center [443, 412] width 355 height 20
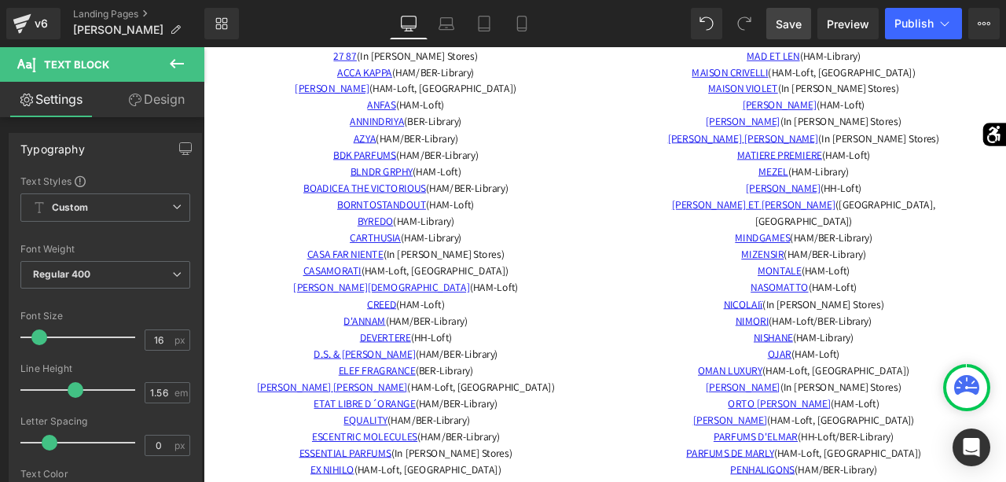
click at [794, 30] on span "Save" at bounding box center [789, 24] width 26 height 17
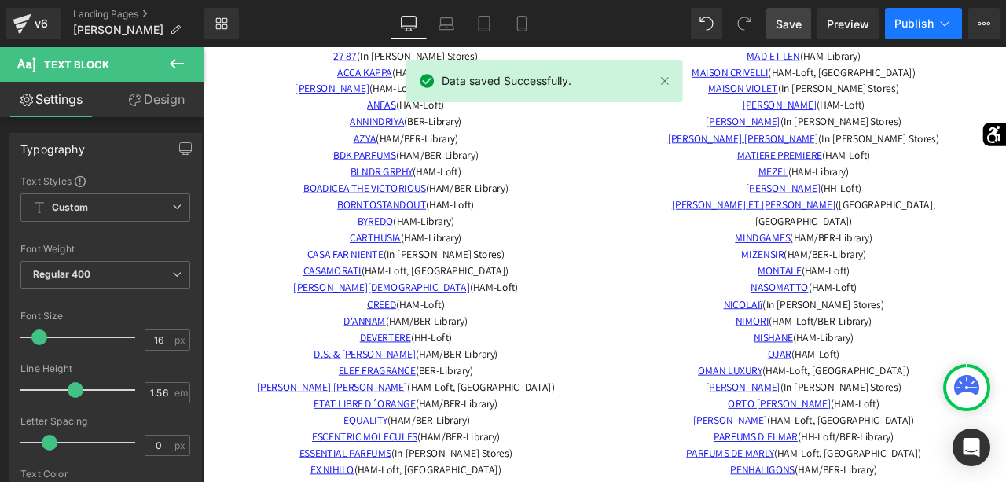
click at [932, 21] on span "Publish" at bounding box center [914, 23] width 39 height 13
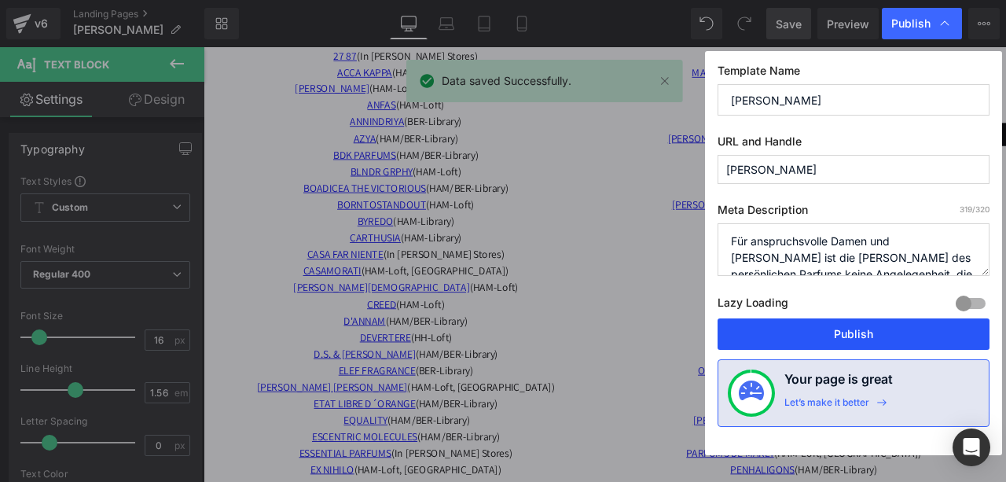
click at [847, 326] on button "Publish" at bounding box center [854, 333] width 272 height 31
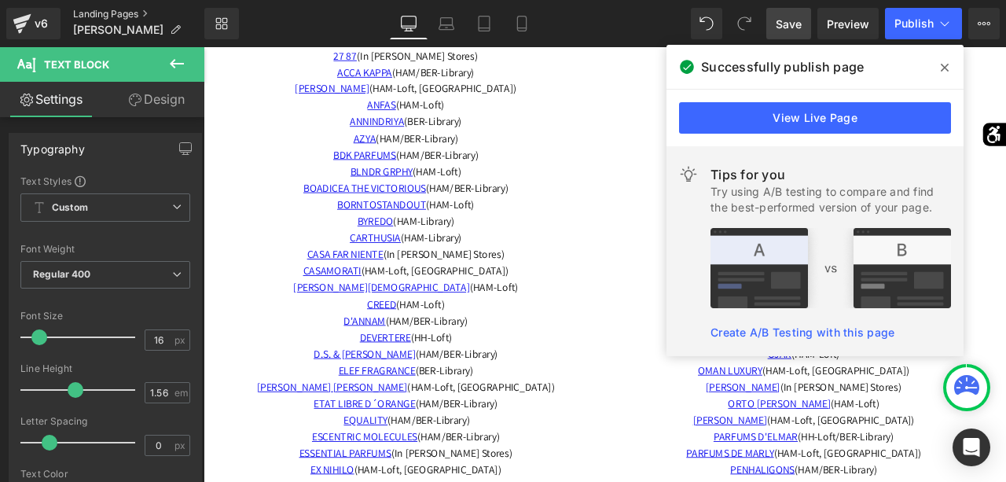
click at [111, 13] on link "Landing Pages" at bounding box center [138, 14] width 131 height 13
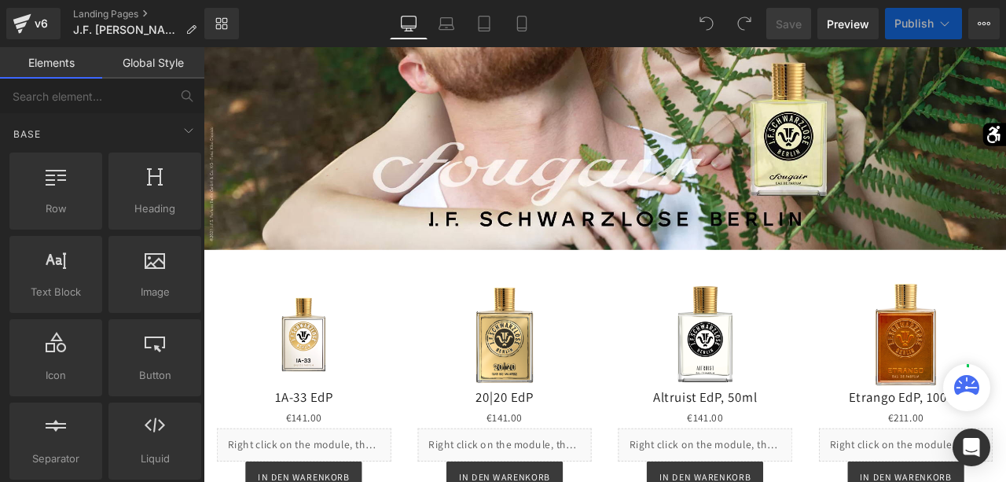
scroll to position [1705, 0]
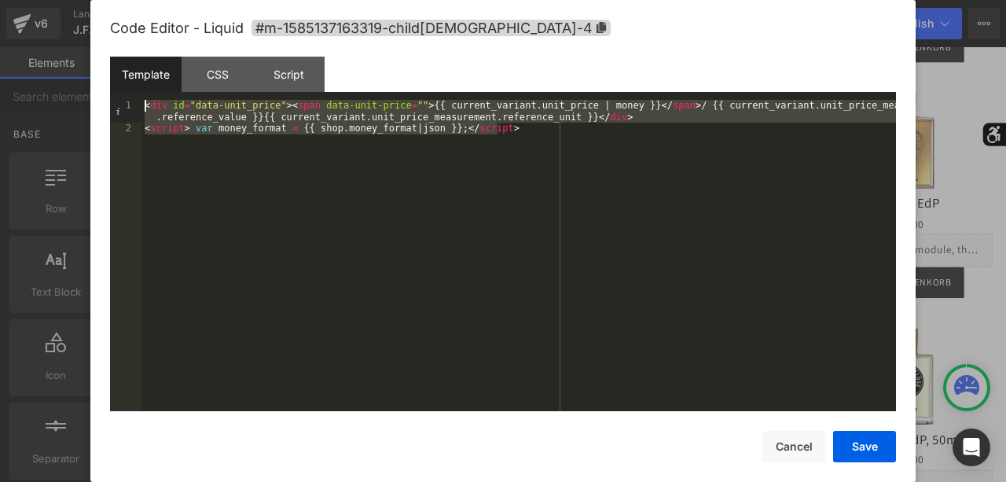
drag, startPoint x: 540, startPoint y: 205, endPoint x: 70, endPoint y: 57, distance: 492.9
click at [142, 100] on div "< div id = "data-unit_price" > < span data-unit-price = "" > {{ current_variant…" at bounding box center [519, 255] width 755 height 311
click at [230, 73] on div "CSS" at bounding box center [218, 74] width 72 height 35
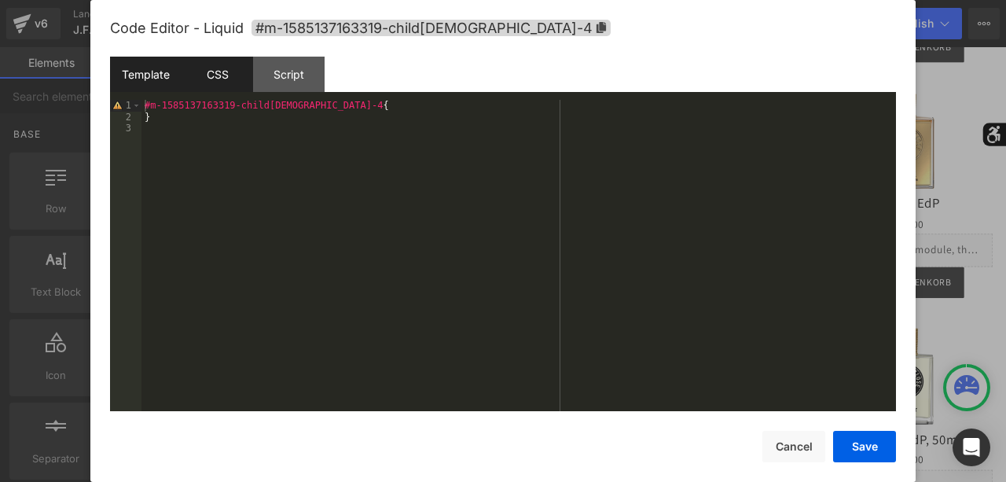
click at [152, 68] on div "Template" at bounding box center [146, 74] width 72 height 35
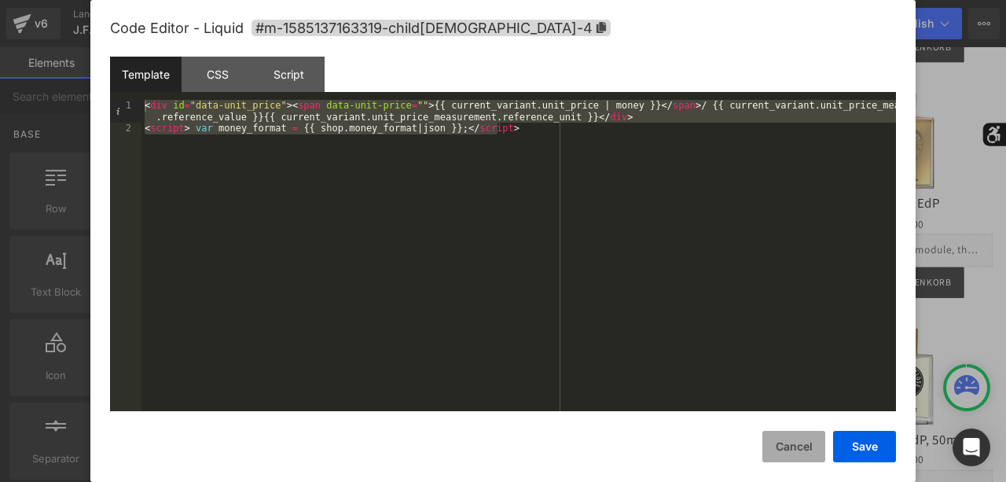
click at [793, 446] on button "Cancel" at bounding box center [794, 446] width 63 height 31
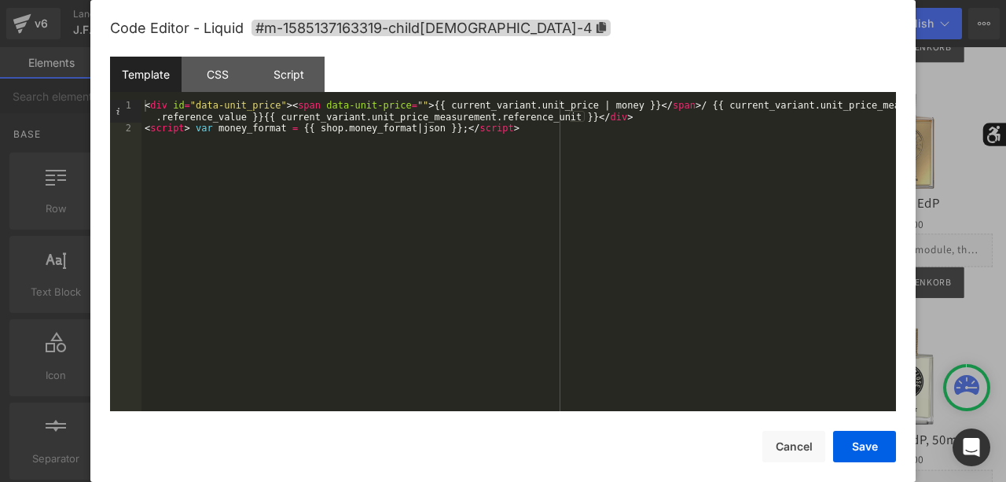
click at [64, 26] on div at bounding box center [503, 241] width 1006 height 482
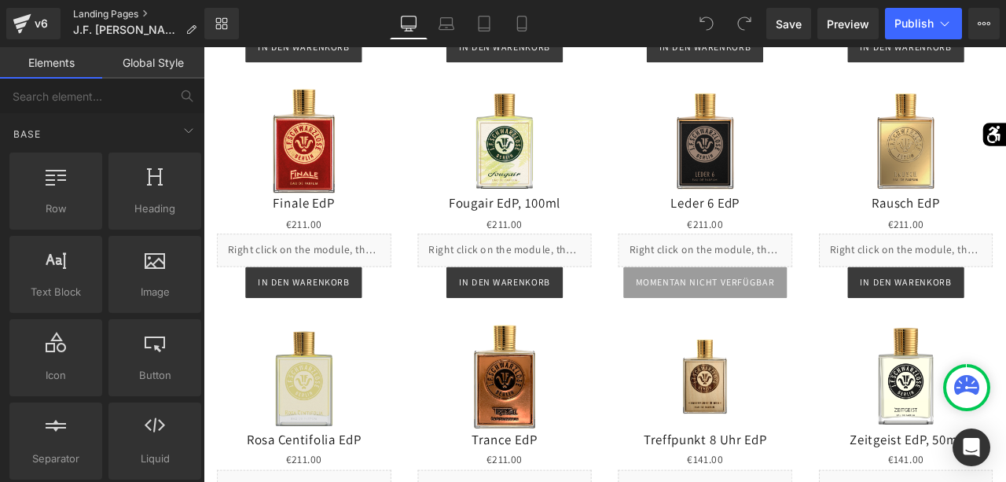
click at [100, 17] on link "Landing Pages" at bounding box center [141, 14] width 136 height 13
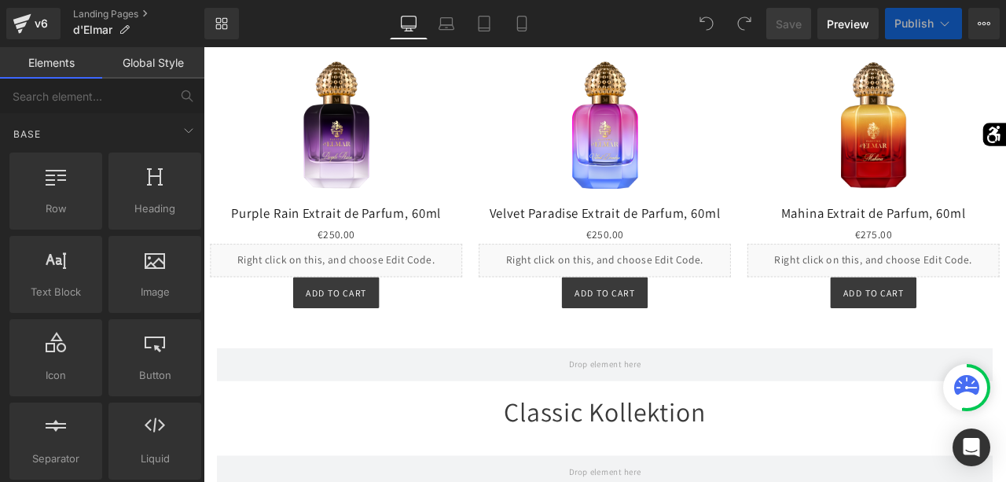
scroll to position [1348, 0]
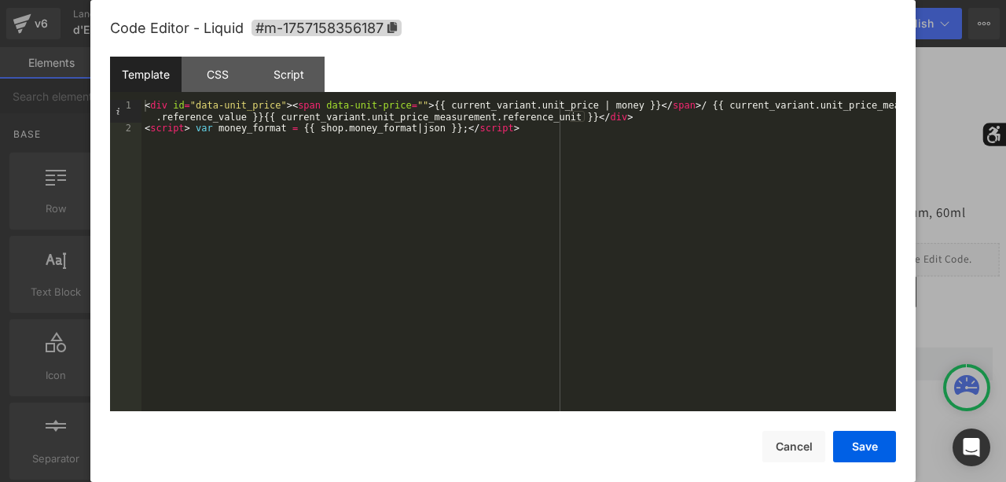
click at [68, 64] on div at bounding box center [503, 241] width 1006 height 482
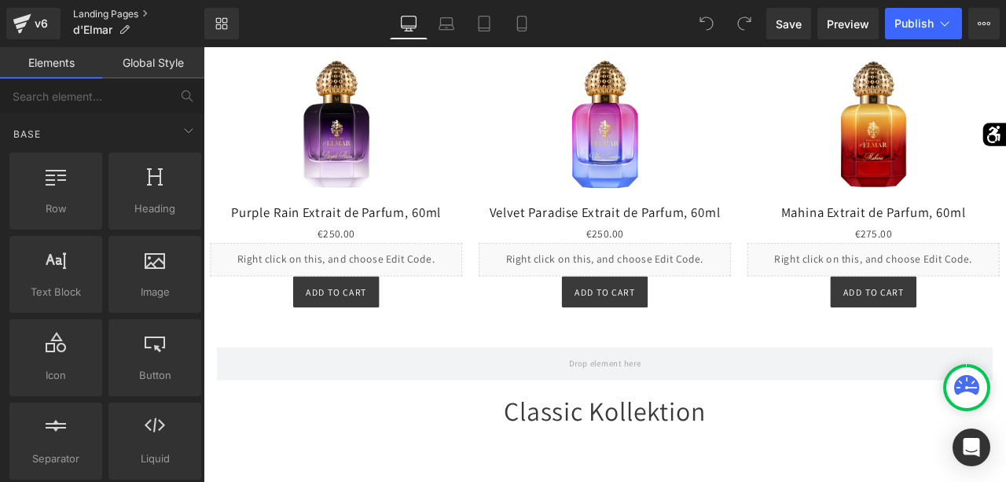
click at [105, 18] on link "Landing Pages" at bounding box center [138, 14] width 131 height 13
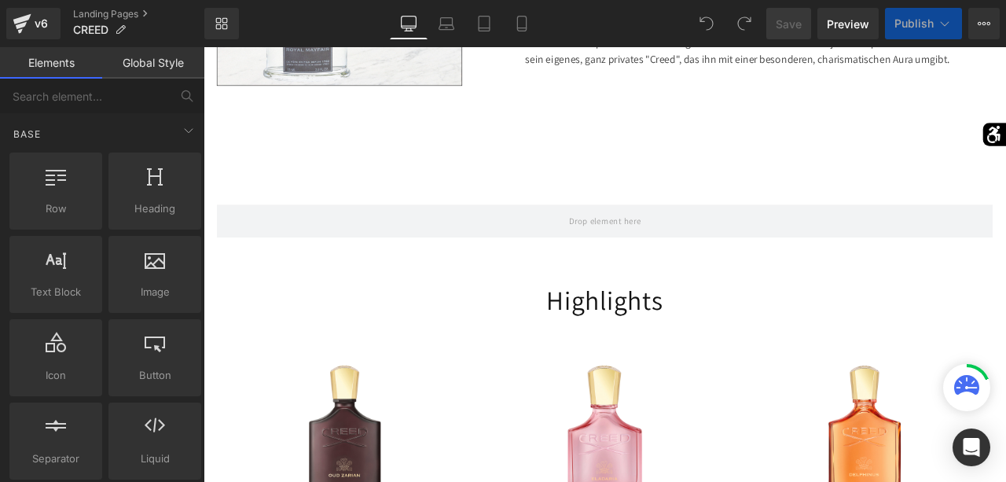
scroll to position [962, 0]
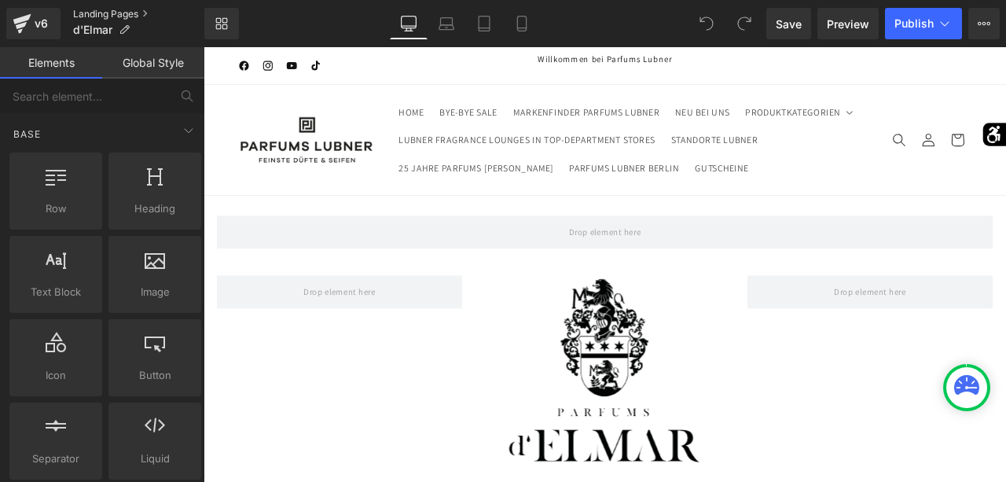
click at [92, 16] on link "Landing Pages" at bounding box center [138, 14] width 131 height 13
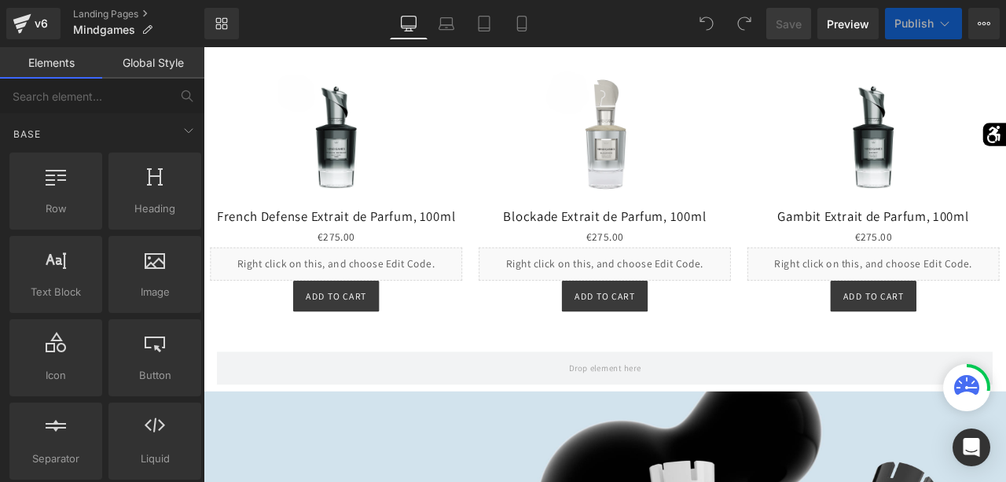
scroll to position [1047, 0]
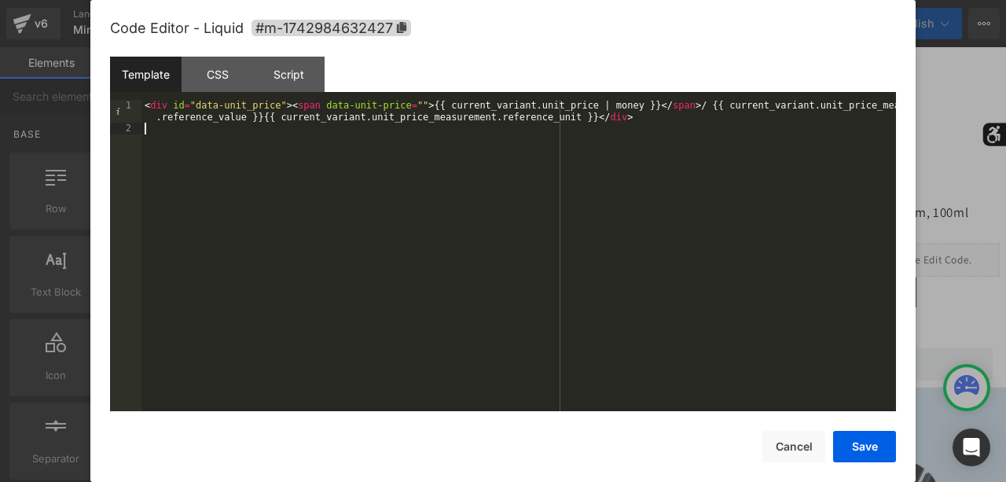
click at [490, 199] on div "< div id = "data-unit_price" > < span data-unit-price = "" > {{ current_variant…" at bounding box center [519, 273] width 755 height 346
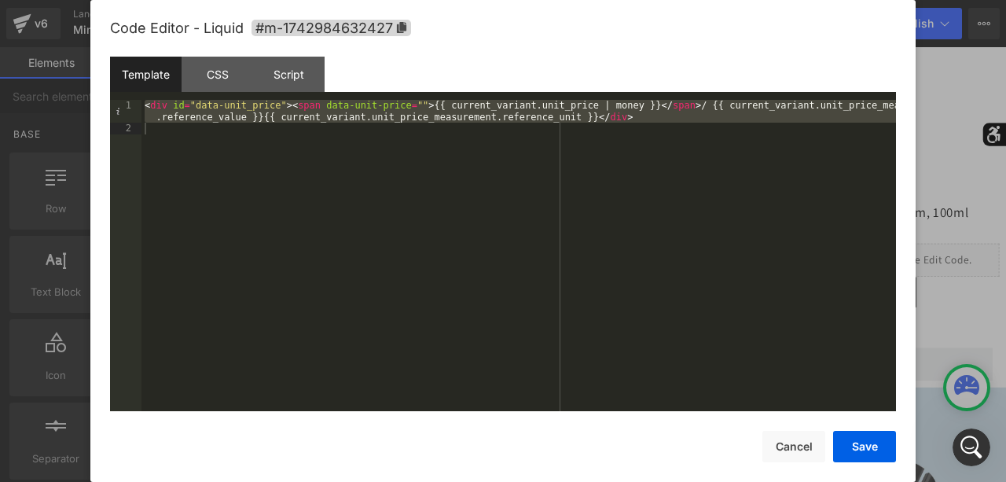
scroll to position [0, 0]
click at [69, 39] on div at bounding box center [503, 241] width 1006 height 482
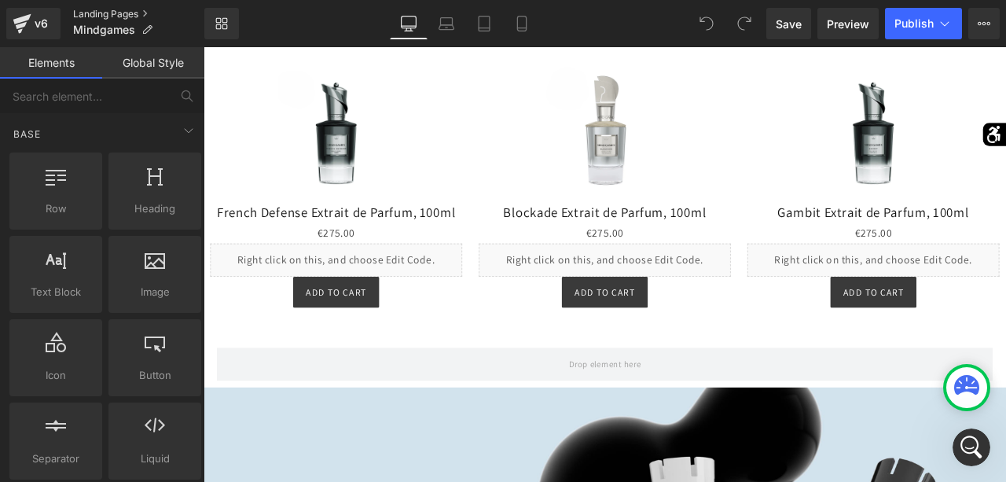
click at [97, 11] on link "Landing Pages" at bounding box center [138, 14] width 131 height 13
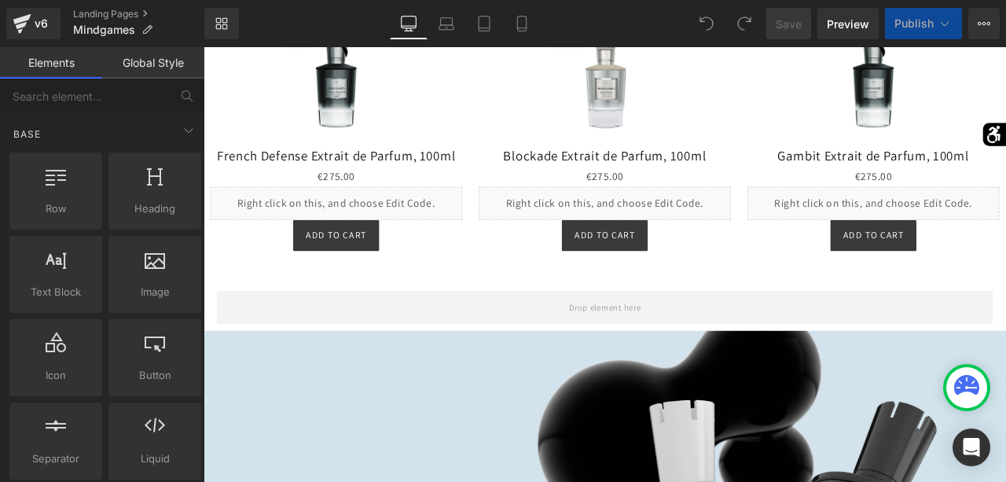
scroll to position [1110, 0]
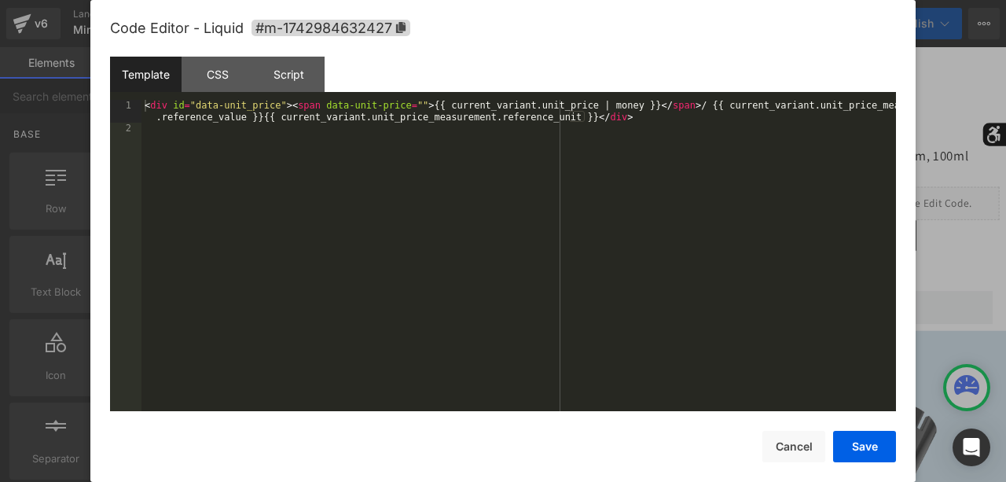
click at [366, 194] on div "< div id = "data-unit_price" > < span data-unit-price = "" > {{ current_variant…" at bounding box center [519, 273] width 755 height 346
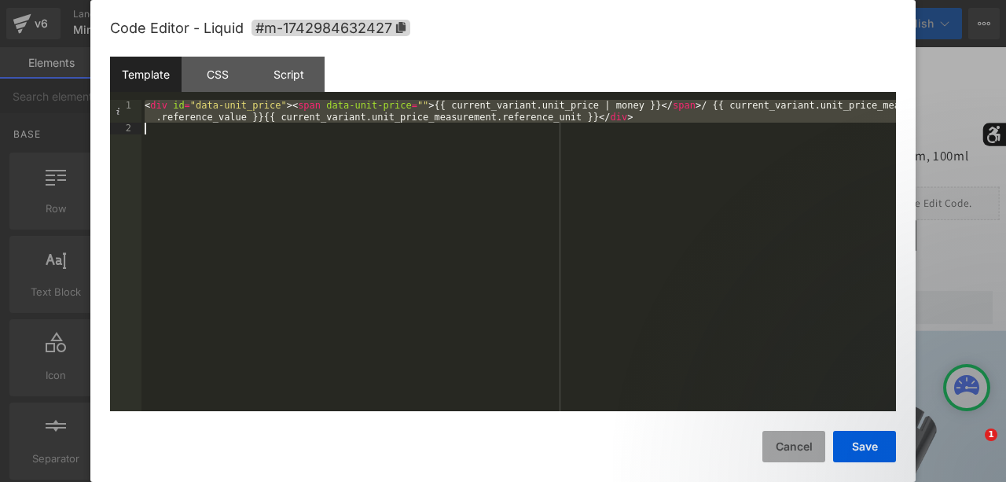
click at [785, 447] on button "Cancel" at bounding box center [794, 446] width 63 height 31
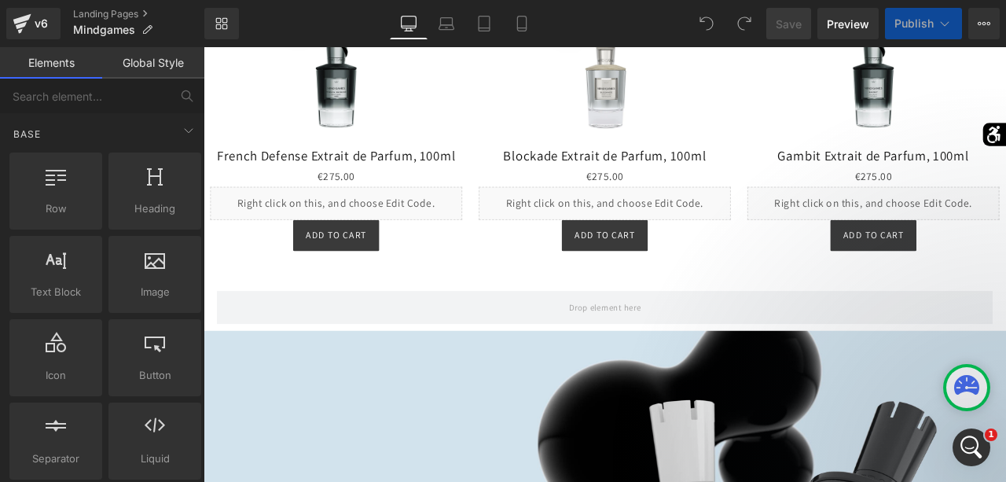
scroll to position [0, 0]
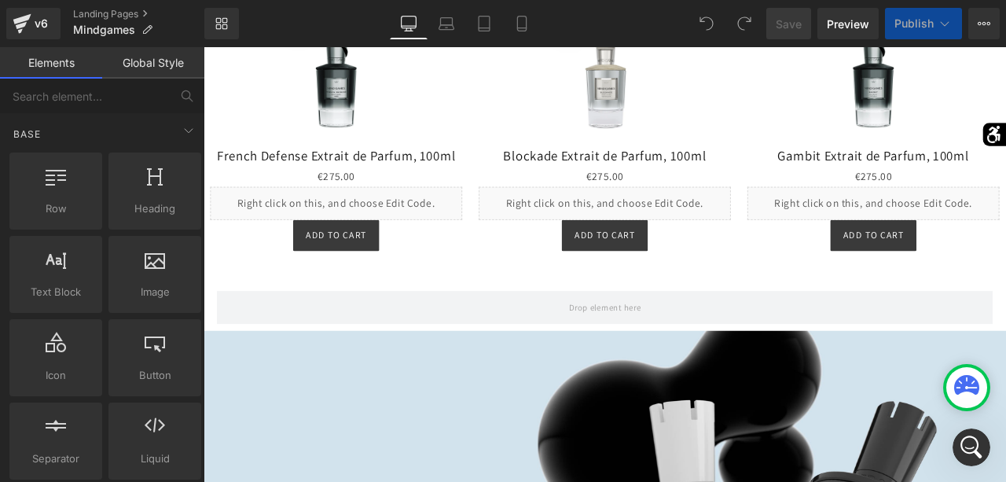
click at [546, 30] on div "Library Desktop Desktop Laptop Tablet Mobile Save Preview Publish Scheduled Vie…" at bounding box center [605, 23] width 802 height 31
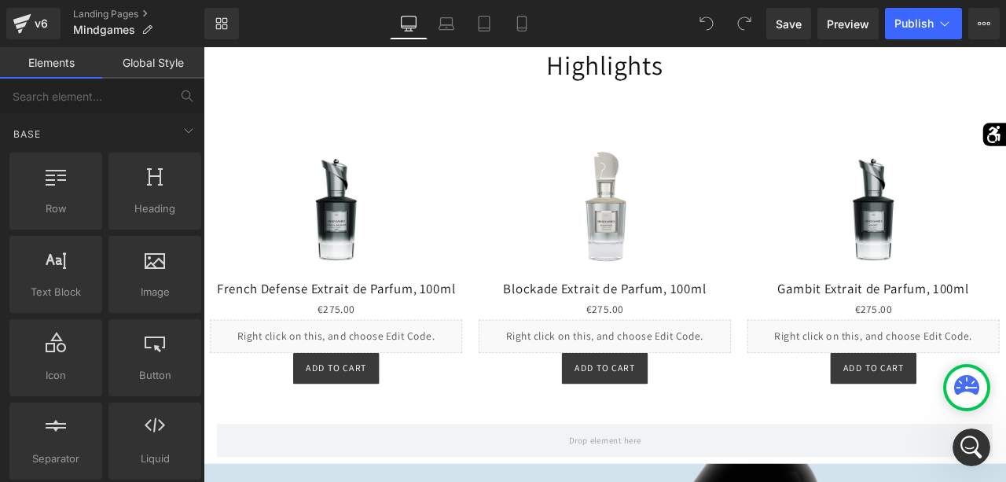
scroll to position [952, 0]
click at [127, 13] on link "Landing Pages" at bounding box center [138, 14] width 131 height 13
